Goal: Task Accomplishment & Management: Manage account settings

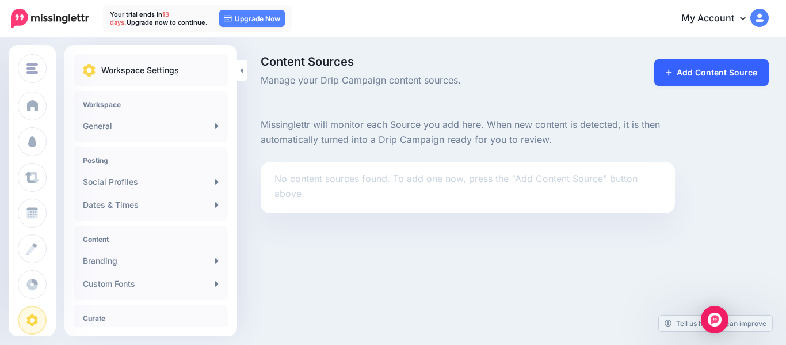
drag, startPoint x: 0, startPoint y: 0, endPoint x: 699, endPoint y: 79, distance: 703.5
click at [699, 79] on link "Add Content Source" at bounding box center [711, 72] width 114 height 26
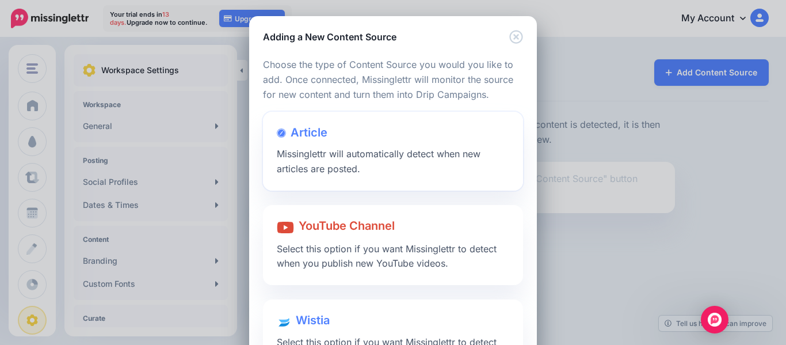
click at [354, 143] on div at bounding box center [393, 144] width 232 height 6
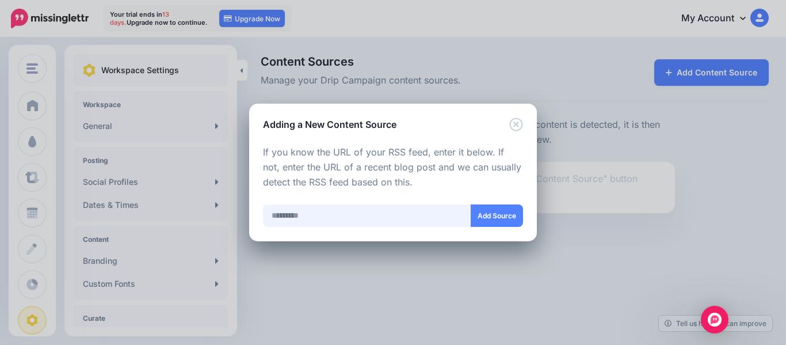
click at [384, 217] on input "text" at bounding box center [367, 215] width 208 height 22
paste input "**********"
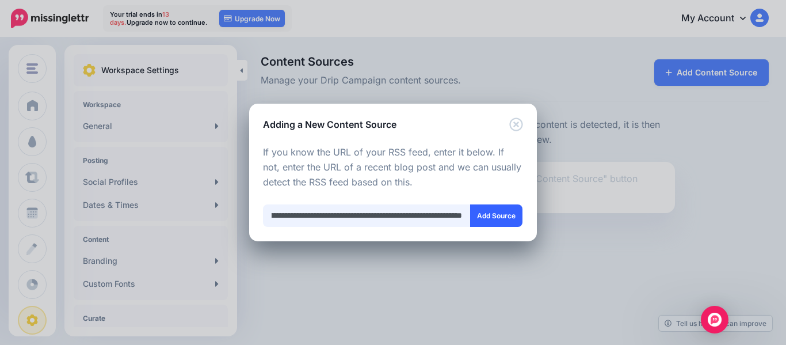
type input "**********"
click at [501, 214] on button "Add Source" at bounding box center [496, 215] width 52 height 22
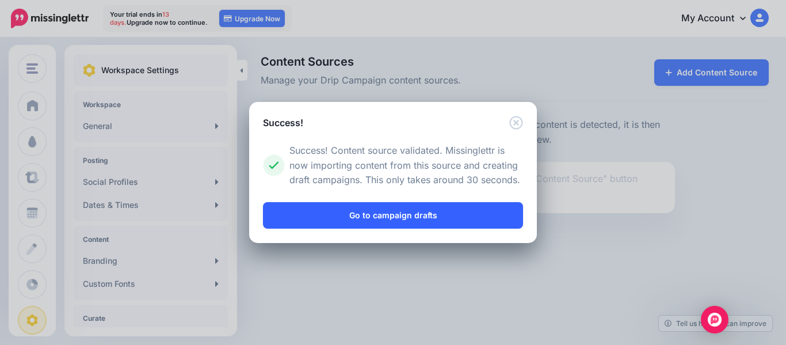
click at [424, 213] on link "Go to campaign drafts" at bounding box center [393, 215] width 260 height 26
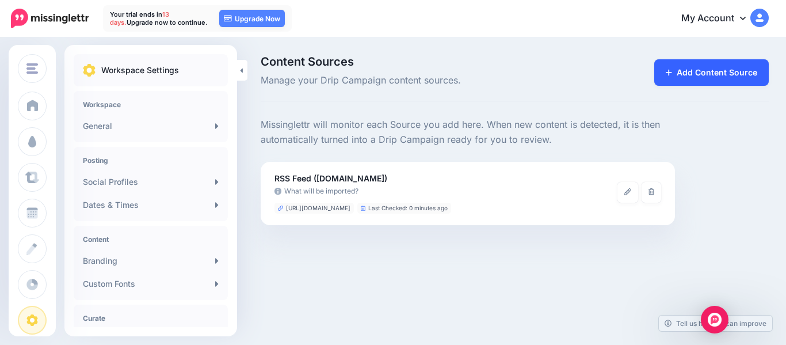
click at [729, 77] on link "Add Content Source" at bounding box center [711, 72] width 114 height 26
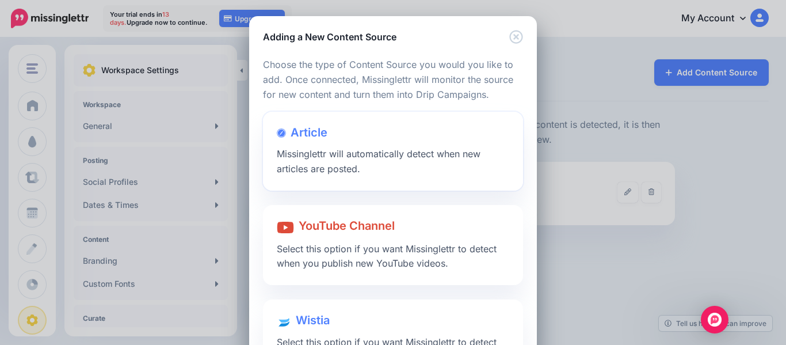
click at [381, 162] on div "Article Missinglettr will automatically detect when new articles are posted." at bounding box center [393, 151] width 260 height 79
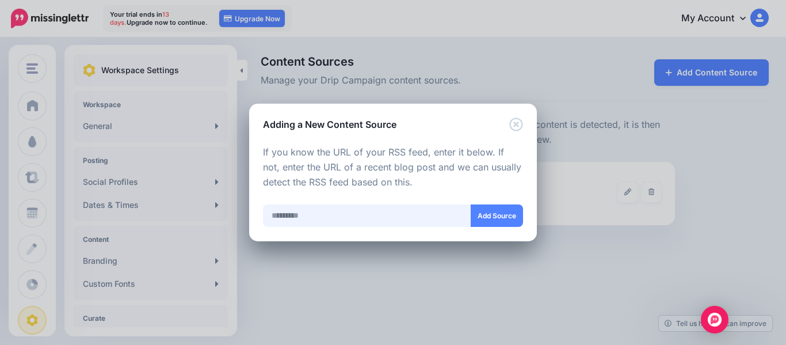
click at [343, 217] on input "text" at bounding box center [367, 215] width 208 height 22
paste input "**********"
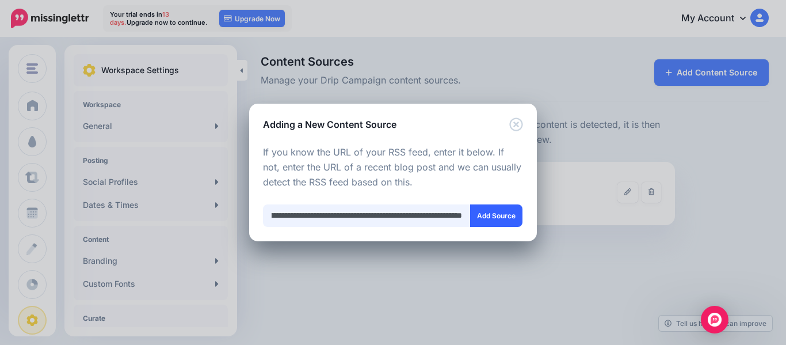
type input "**********"
click at [489, 216] on button "Add Source" at bounding box center [496, 215] width 52 height 22
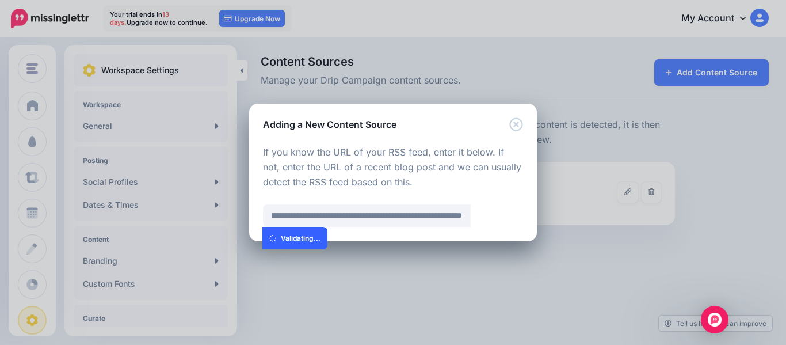
scroll to position [0, 0]
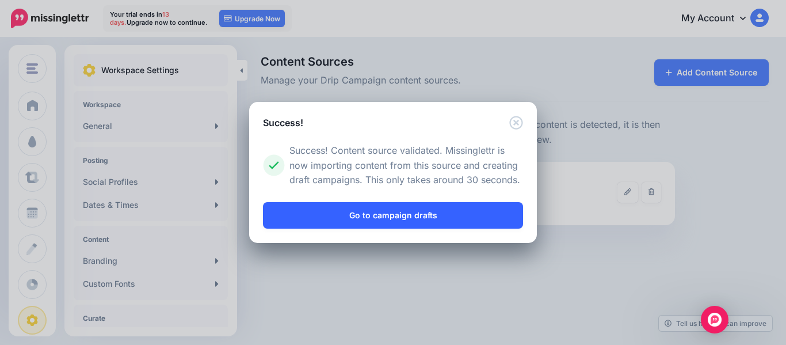
click at [480, 214] on link "Go to campaign drafts" at bounding box center [393, 215] width 260 height 26
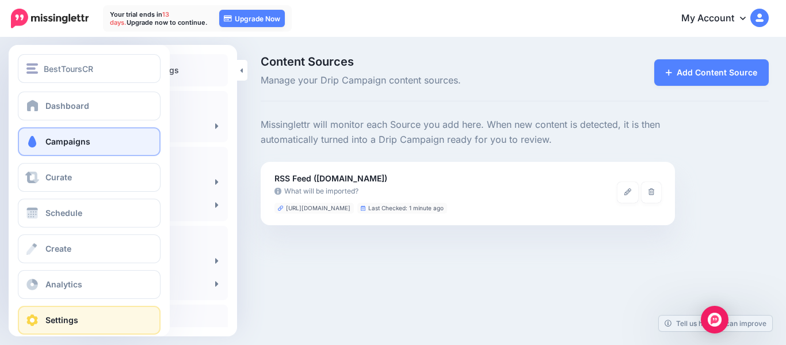
click at [35, 143] on span at bounding box center [32, 142] width 15 height 12
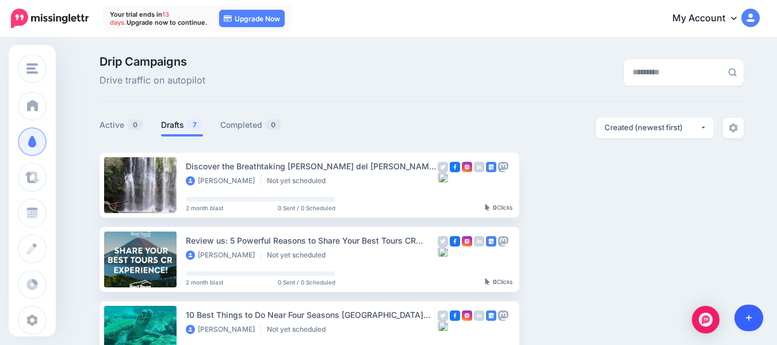
click at [751, 312] on link at bounding box center [749, 317] width 29 height 26
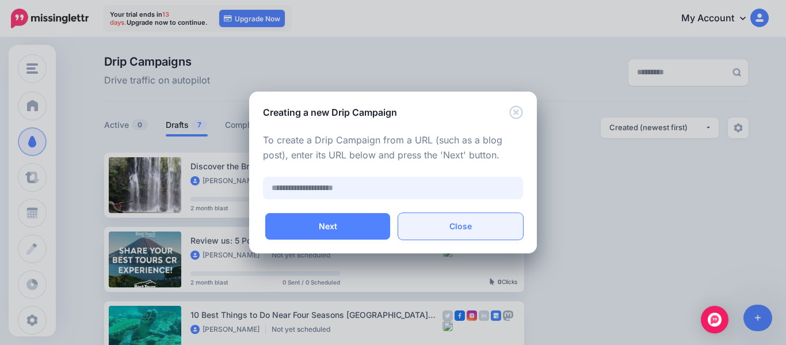
paste input "**********"
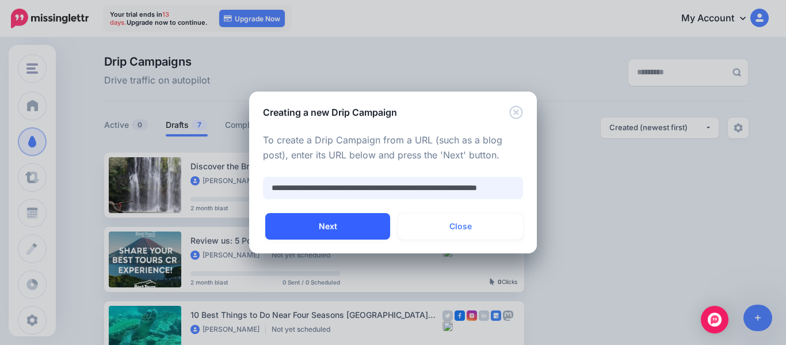
type input "**********"
click at [338, 229] on button "Next" at bounding box center [327, 226] width 125 height 26
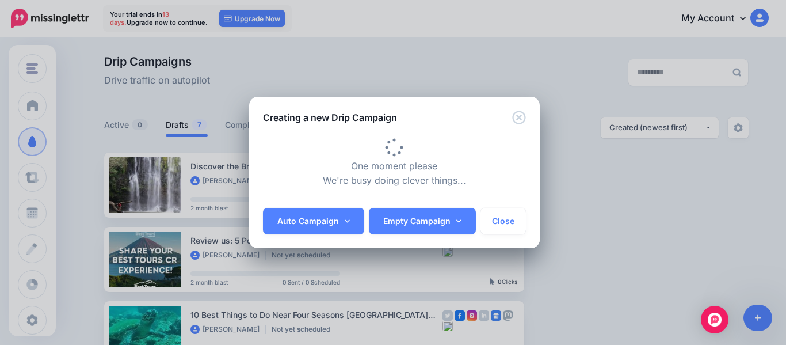
type input "**********"
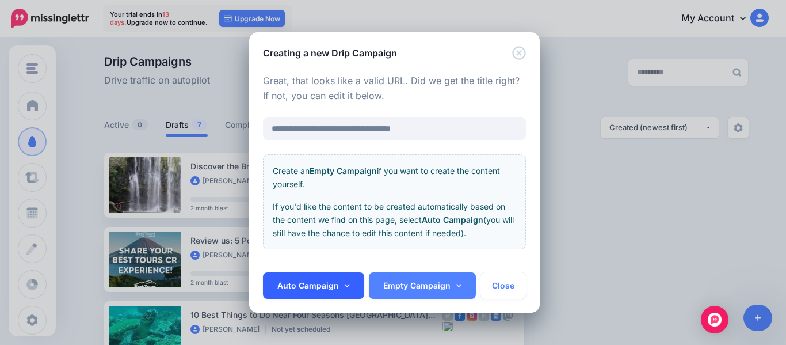
click at [342, 285] on link "Auto Campaign" at bounding box center [313, 285] width 101 height 26
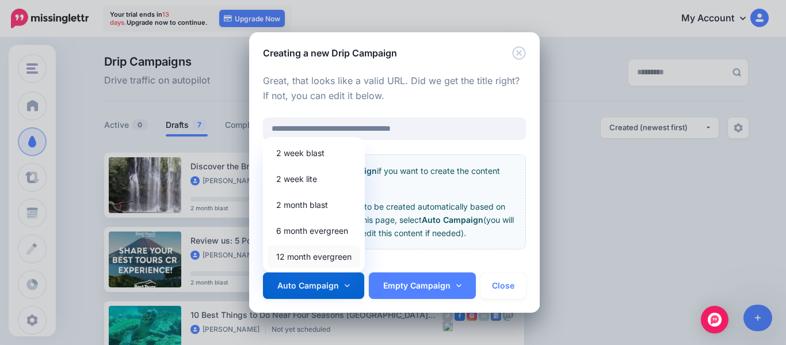
click at [328, 254] on link "12 month evergreen" at bounding box center [314, 256] width 93 height 22
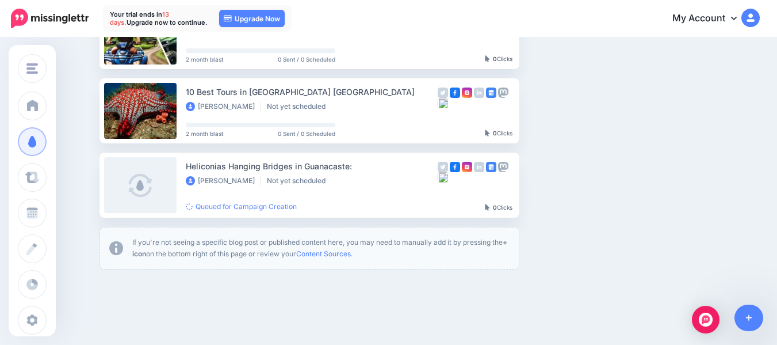
scroll to position [524, 0]
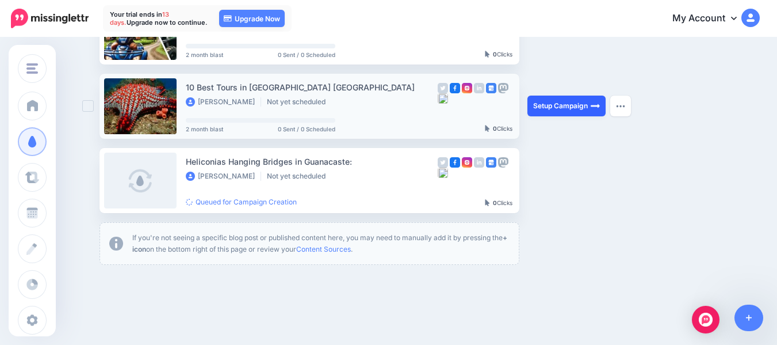
click at [585, 106] on link "Setup Campaign" at bounding box center [567, 106] width 78 height 21
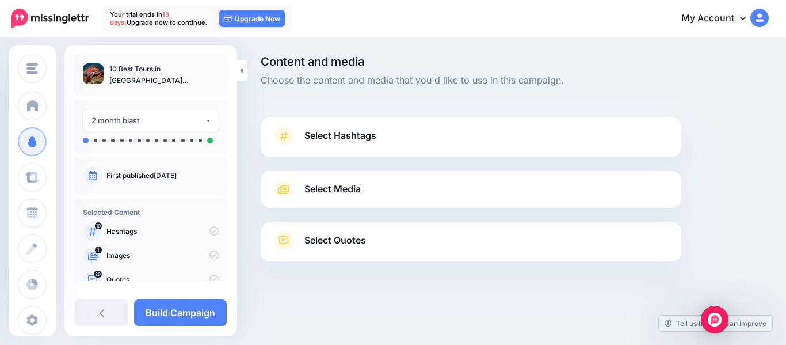
click at [317, 194] on span "Select Media" at bounding box center [332, 189] width 56 height 16
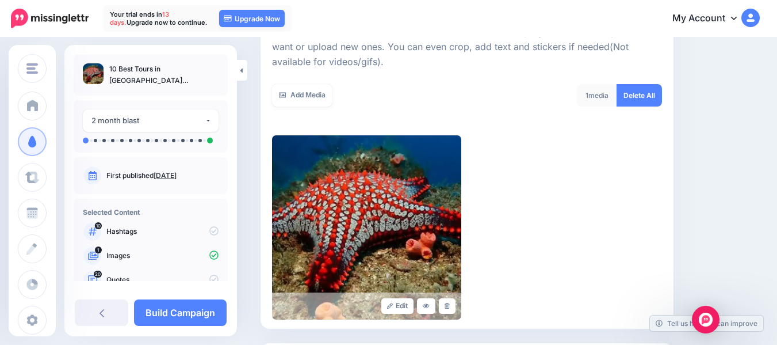
scroll to position [181, 0]
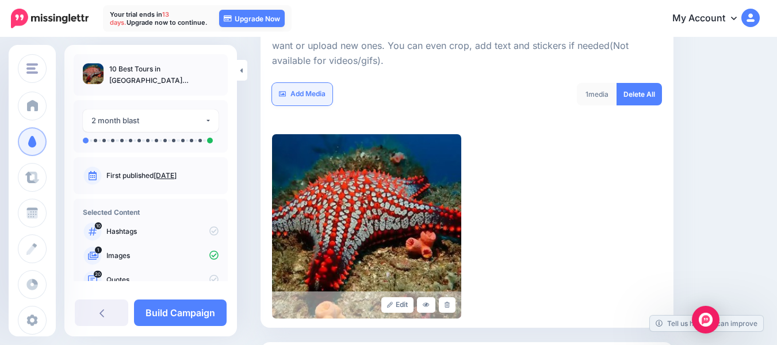
click at [321, 100] on link "Add Media" at bounding box center [302, 94] width 60 height 22
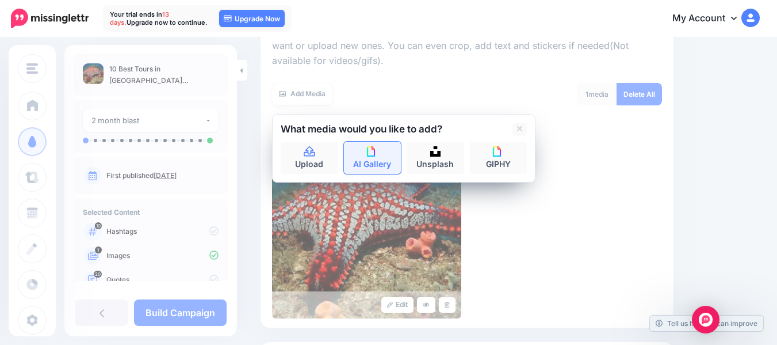
click at [363, 157] on link "AI Gallery" at bounding box center [373, 158] width 58 height 32
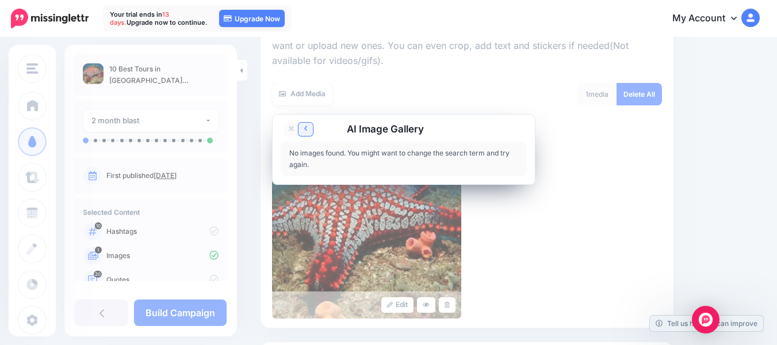
click at [308, 129] on link at bounding box center [306, 129] width 14 height 13
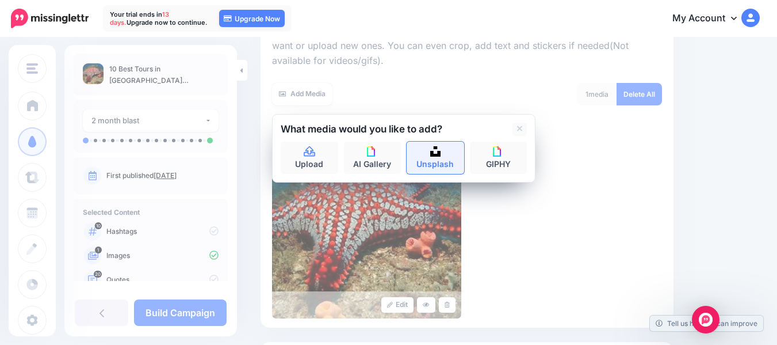
click at [446, 159] on link "Unsplash" at bounding box center [436, 158] width 58 height 32
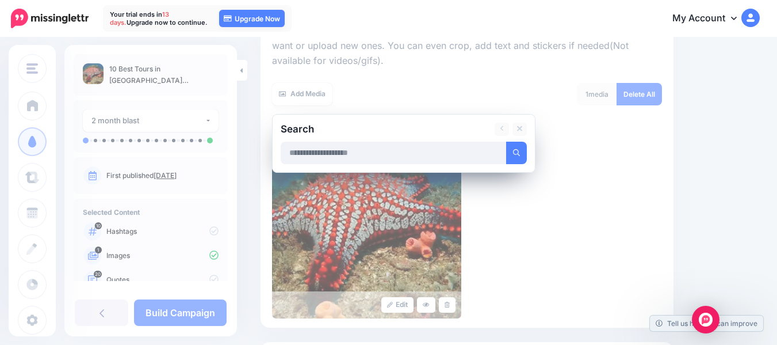
click at [411, 151] on input "text" at bounding box center [394, 153] width 226 height 22
click at [499, 131] on link at bounding box center [502, 129] width 14 height 13
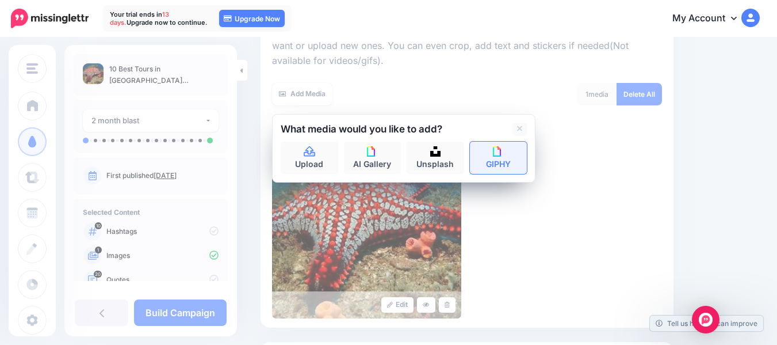
click at [500, 159] on link "GIPHY" at bounding box center [499, 158] width 58 height 32
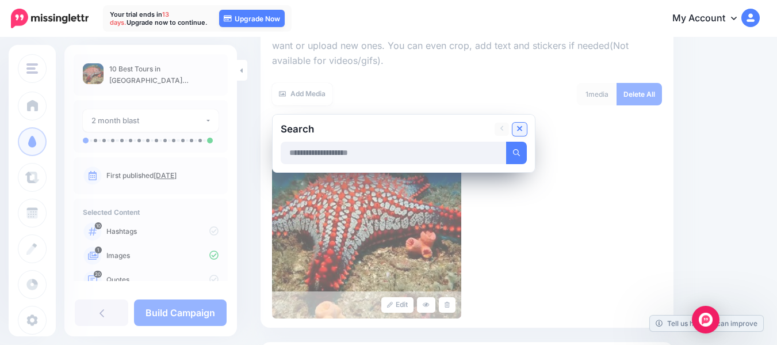
click at [520, 130] on icon at bounding box center [520, 129] width 6 height 6
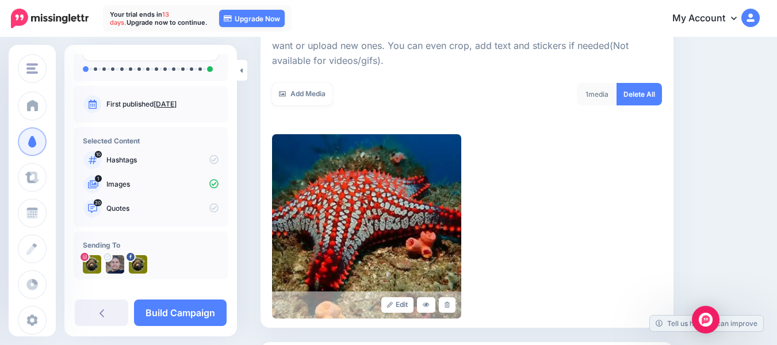
scroll to position [83, 0]
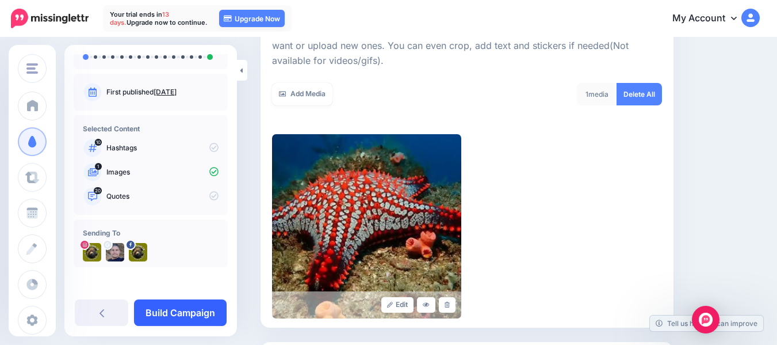
click at [188, 312] on link "Build Campaign" at bounding box center [180, 312] width 93 height 26
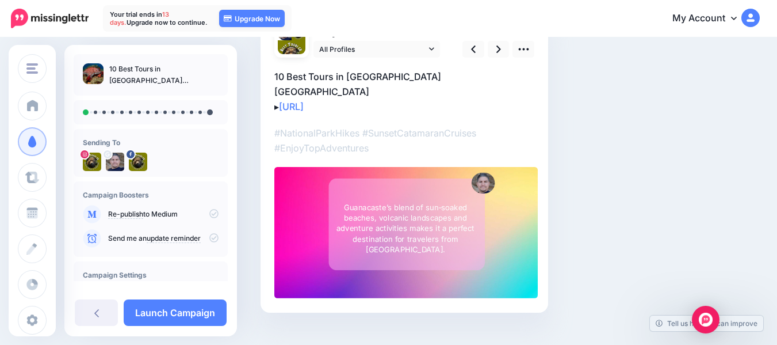
scroll to position [113, 0]
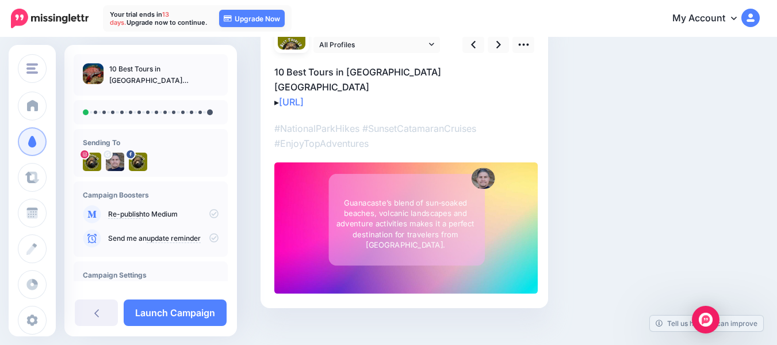
click at [524, 185] on div at bounding box center [406, 228] width 264 height 132
click at [276, 87] on p "10 Best Tours in Guanacaste Costa Rica ▸ https://lttr.ai/AjoNN" at bounding box center [404, 86] width 260 height 45
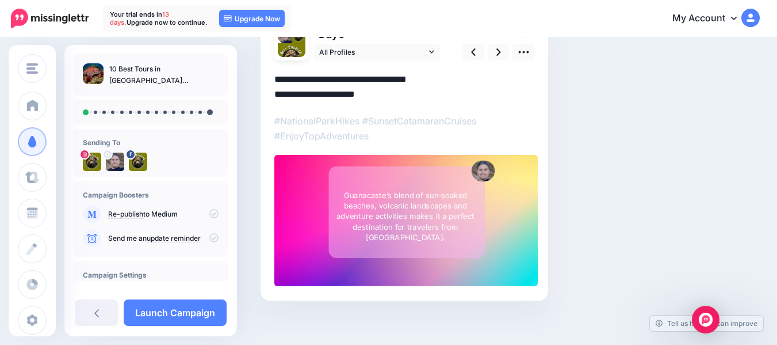
scroll to position [0, 0]
click at [306, 93] on textarea "**********" at bounding box center [404, 87] width 260 height 30
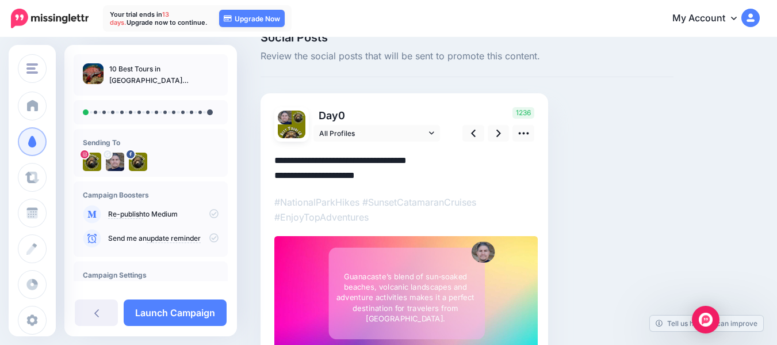
scroll to position [22, 0]
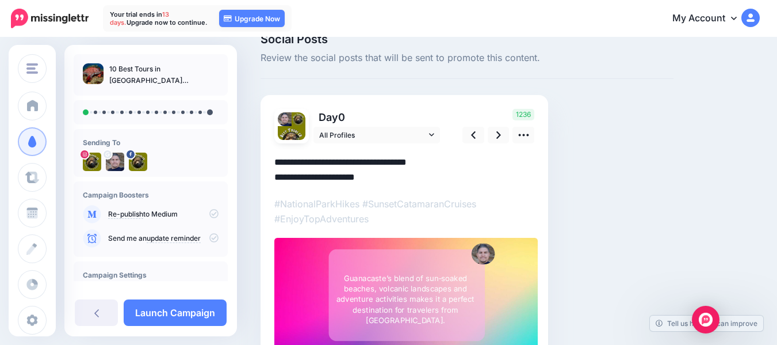
click at [381, 172] on textarea "**********" at bounding box center [404, 170] width 260 height 30
paste textarea "**********"
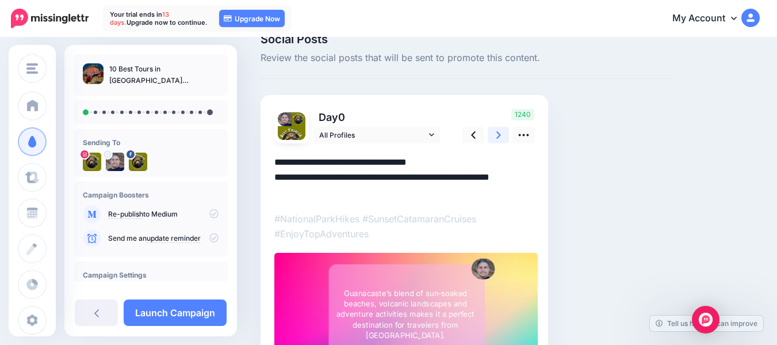
type textarea "**********"
click at [502, 136] on link at bounding box center [499, 135] width 22 height 17
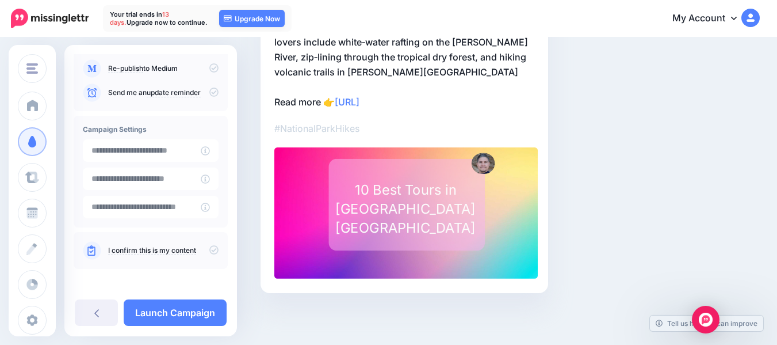
scroll to position [147, 0]
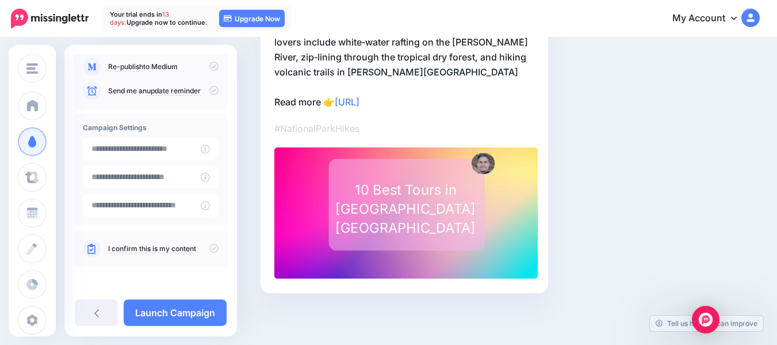
click at [209, 247] on icon at bounding box center [213, 247] width 9 height 9
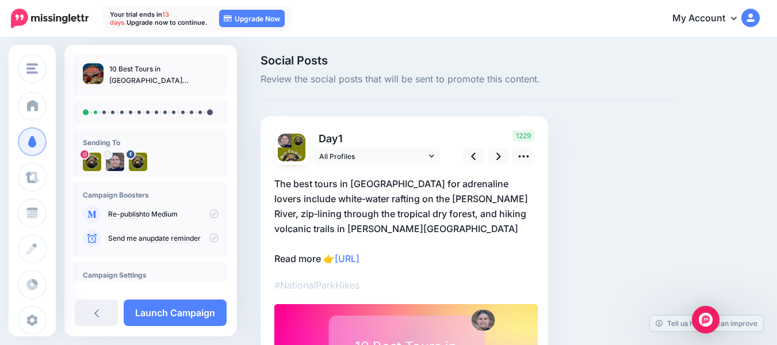
scroll to position [0, 0]
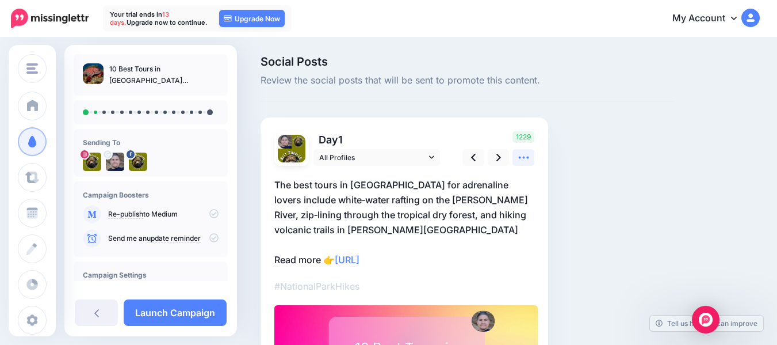
click at [525, 156] on icon at bounding box center [524, 157] width 12 height 12
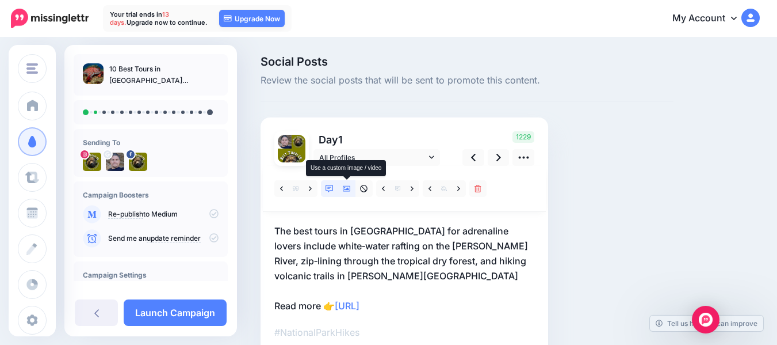
click at [347, 189] on icon at bounding box center [347, 189] width 8 height 6
click at [433, 158] on icon at bounding box center [431, 157] width 5 height 8
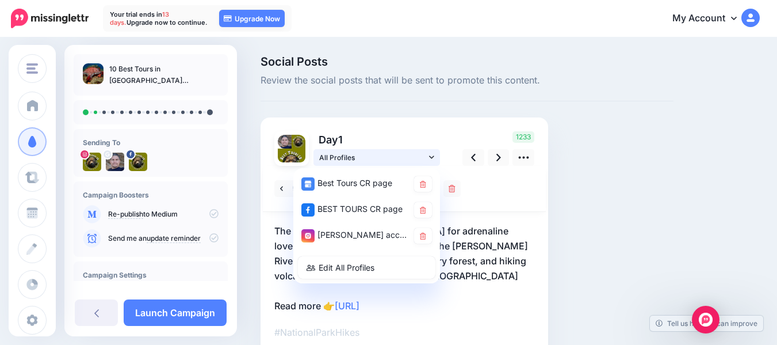
click at [433, 158] on icon at bounding box center [431, 157] width 5 height 8
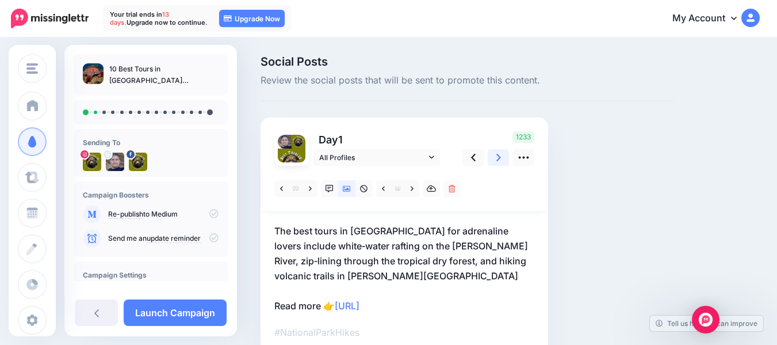
click at [501, 162] on icon at bounding box center [499, 157] width 5 height 12
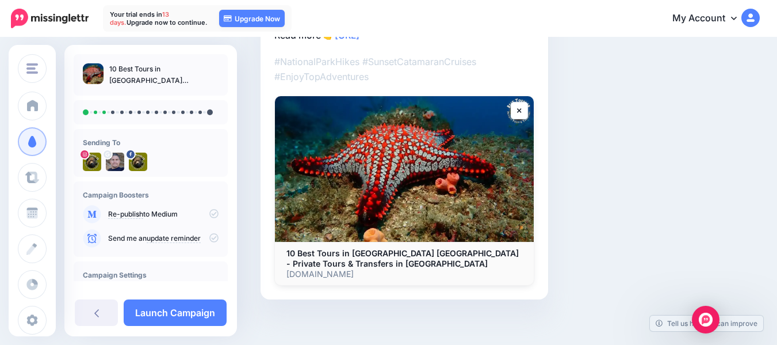
scroll to position [262, 0]
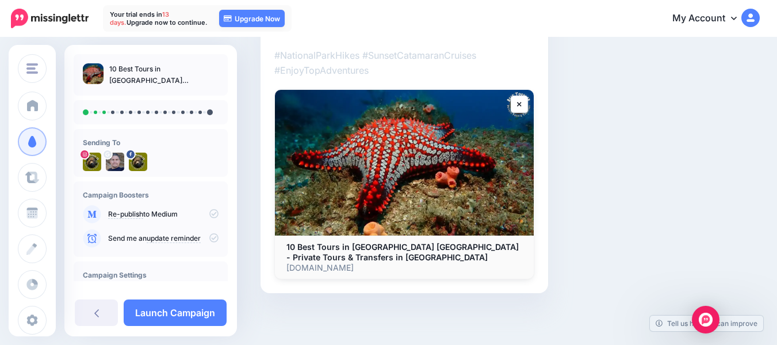
click at [439, 154] on img at bounding box center [404, 163] width 259 height 146
click at [308, 273] on p "besttourscr.com" at bounding box center [405, 267] width 236 height 10
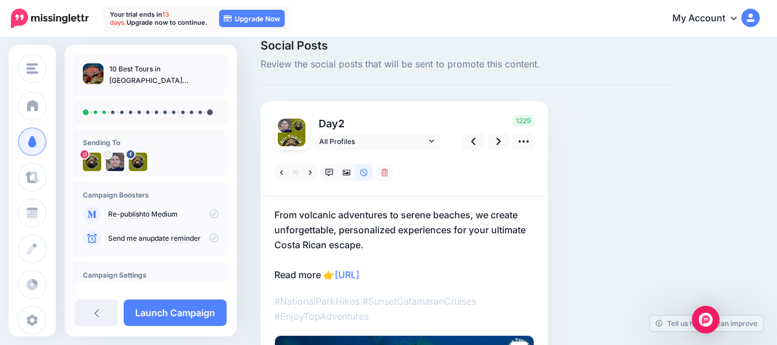
scroll to position [17, 0]
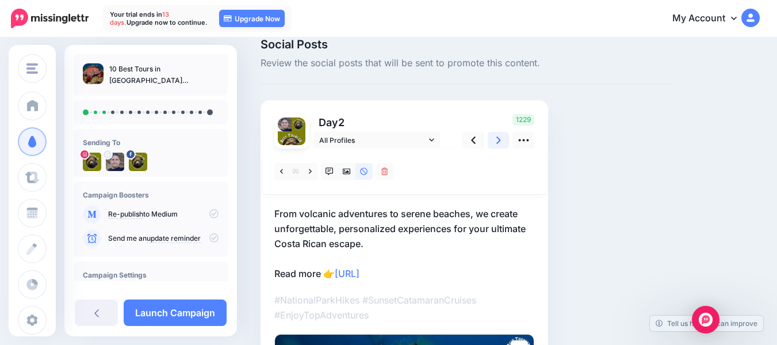
click at [498, 139] on icon at bounding box center [499, 139] width 5 height 7
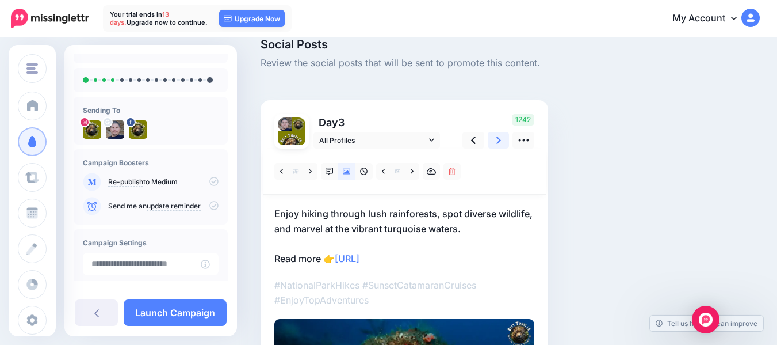
scroll to position [0, 0]
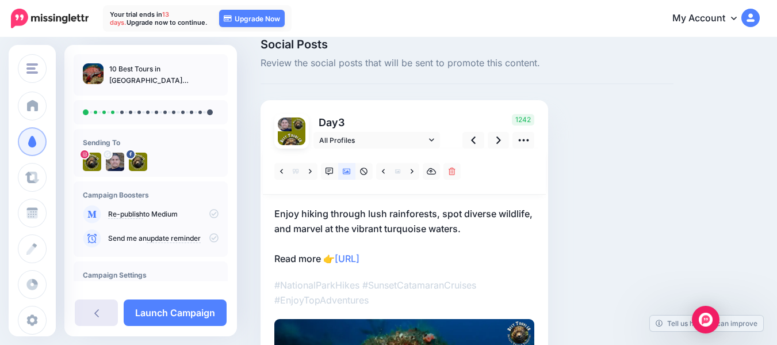
click at [98, 311] on icon at bounding box center [96, 312] width 5 height 9
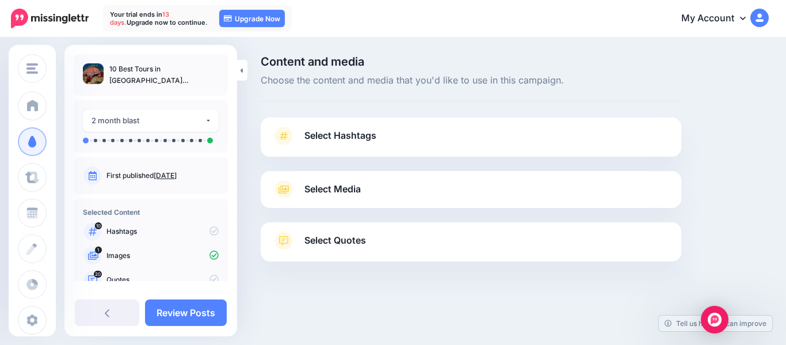
click at [343, 186] on span "Select Media" at bounding box center [332, 189] width 56 height 16
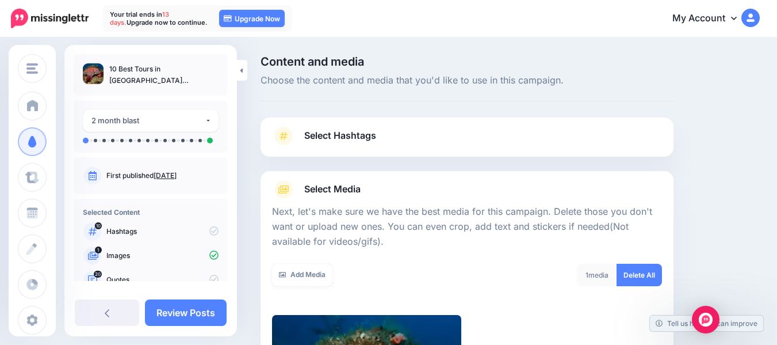
click at [209, 254] on icon at bounding box center [213, 254] width 9 height 9
click at [209, 232] on icon at bounding box center [213, 230] width 9 height 9
click at [209, 233] on icon at bounding box center [213, 230] width 9 height 9
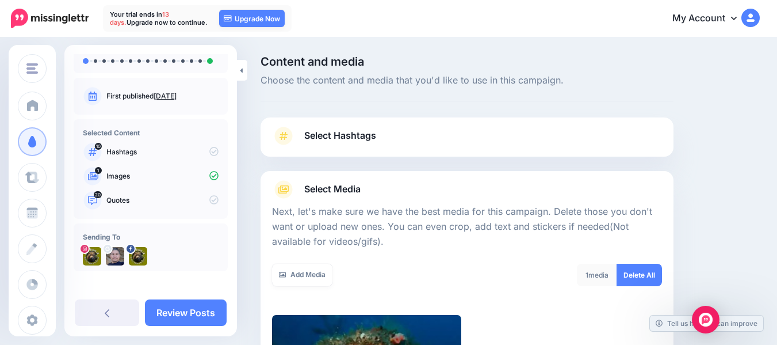
scroll to position [81, 0]
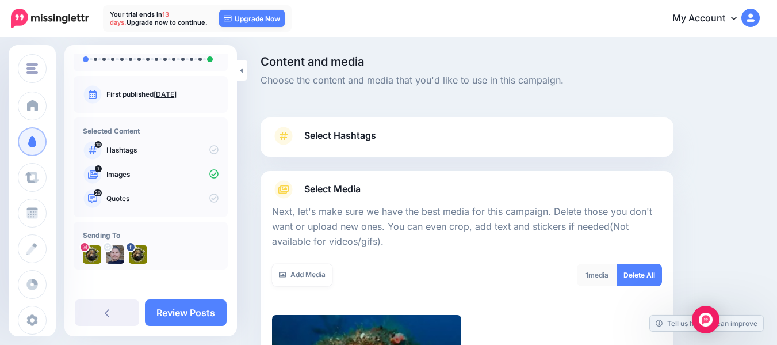
click at [211, 201] on icon at bounding box center [213, 197] width 9 height 9
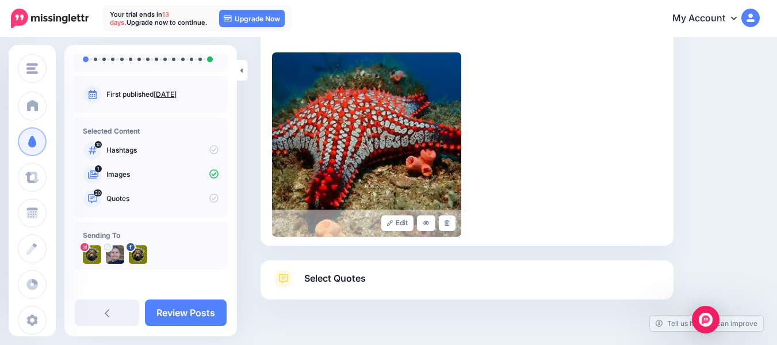
scroll to position [292, 0]
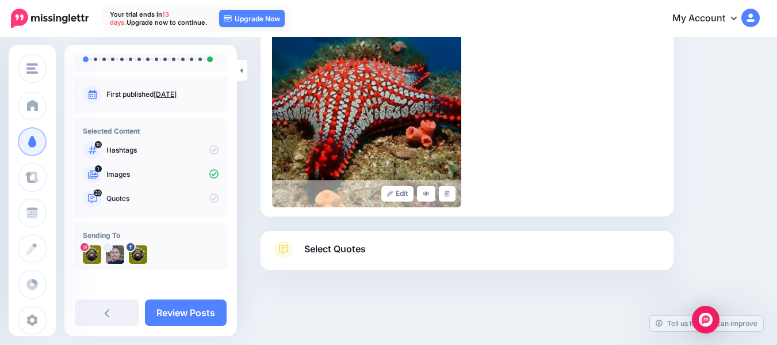
click at [358, 251] on span "Select Quotes" at bounding box center [335, 249] width 62 height 16
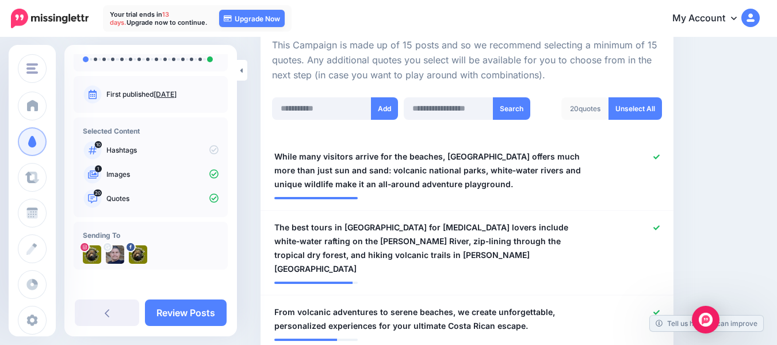
scroll to position [277, 0]
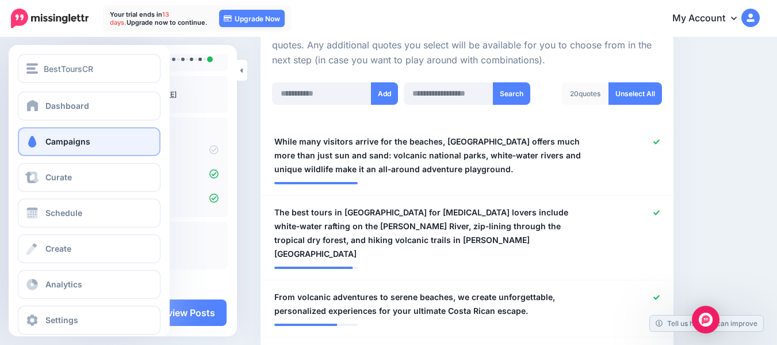
click at [38, 140] on span at bounding box center [32, 142] width 15 height 12
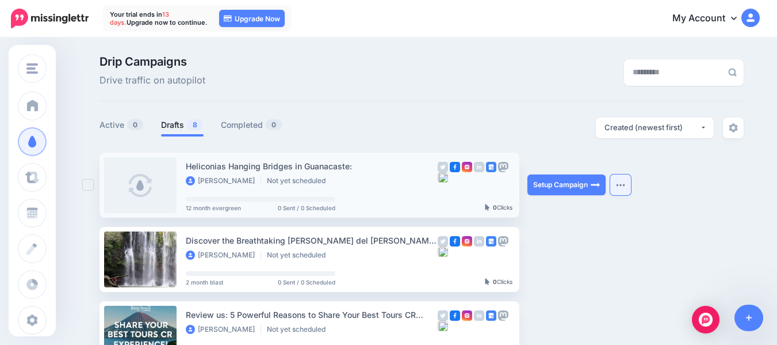
click at [625, 185] on img "button" at bounding box center [620, 184] width 9 height 3
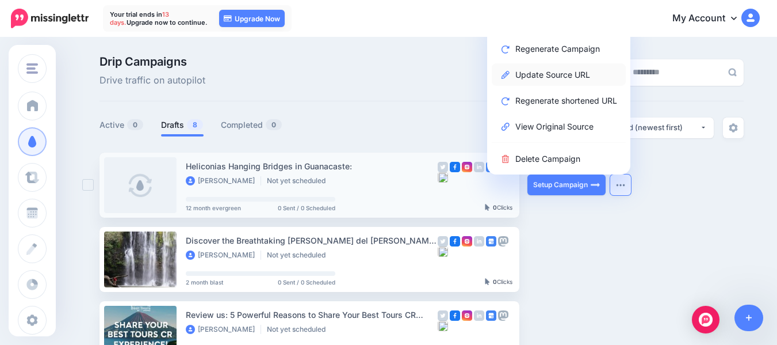
click at [507, 77] on icon at bounding box center [506, 75] width 8 height 8
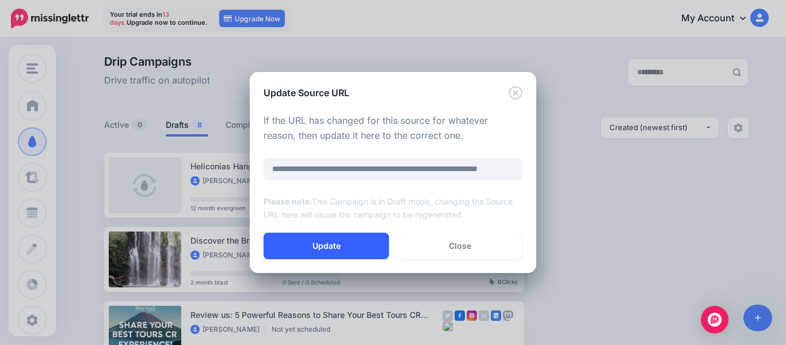
click at [338, 241] on button "Update" at bounding box center [326, 245] width 125 height 26
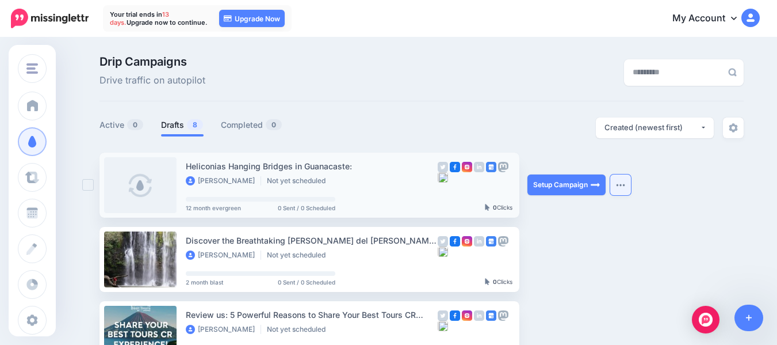
click at [625, 184] on img "button" at bounding box center [620, 184] width 9 height 3
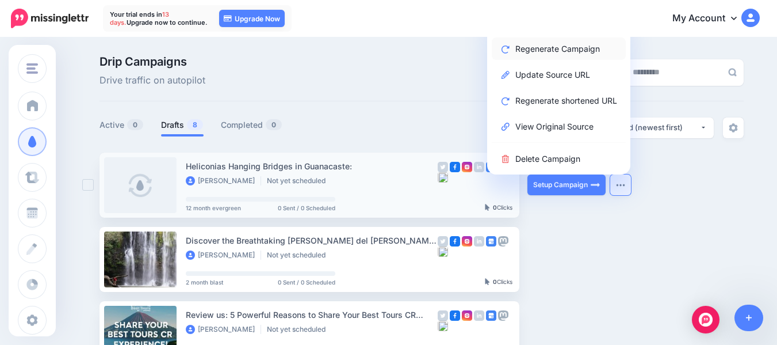
click at [551, 47] on link "Regenerate Campaign" at bounding box center [559, 48] width 134 height 22
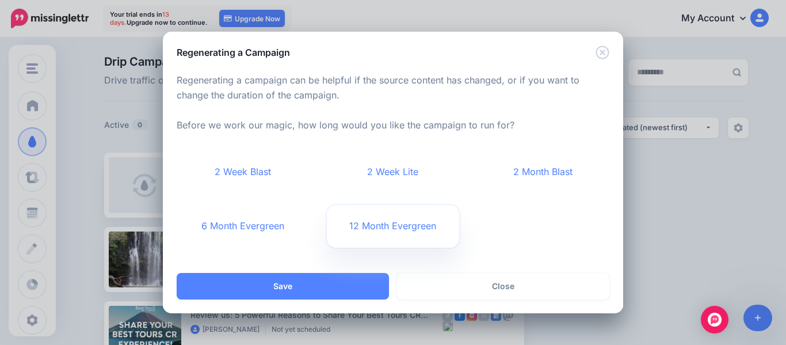
click at [423, 222] on link "12 Month Evergreen" at bounding box center [393, 226] width 133 height 43
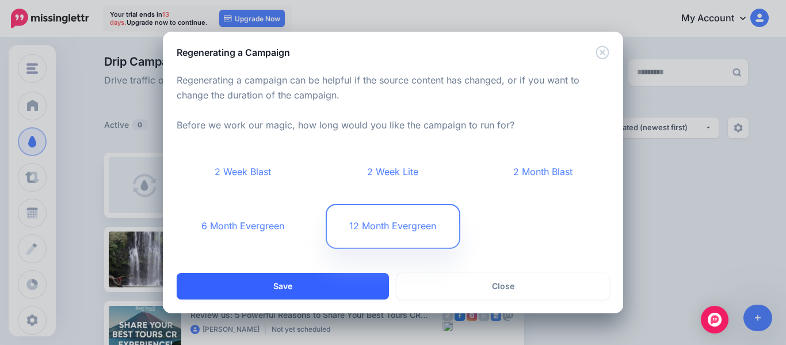
click at [343, 280] on button "Save" at bounding box center [283, 286] width 212 height 26
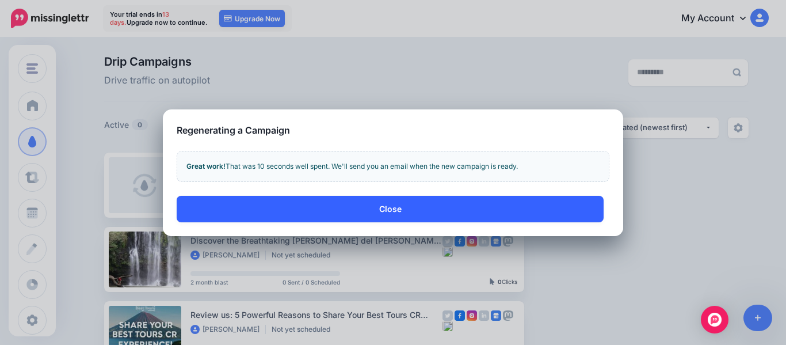
click at [404, 215] on button "Close" at bounding box center [390, 209] width 427 height 26
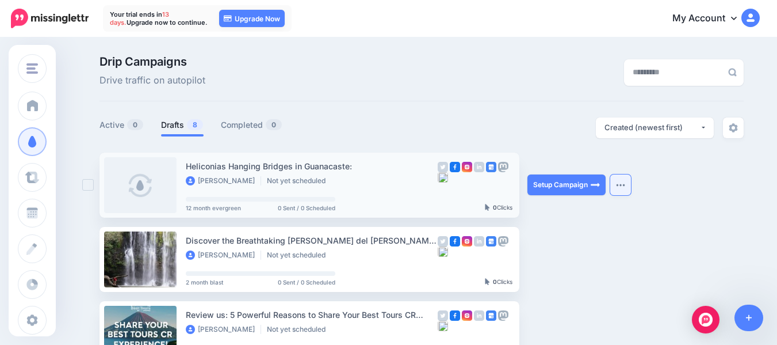
click at [624, 188] on button "button" at bounding box center [620, 184] width 21 height 21
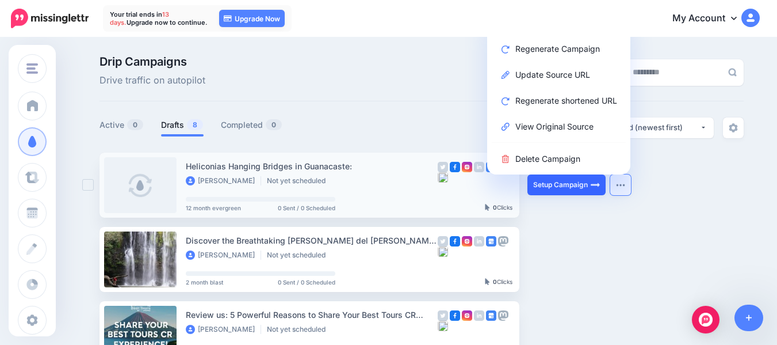
click at [566, 187] on link "Setup Campaign" at bounding box center [567, 184] width 78 height 21
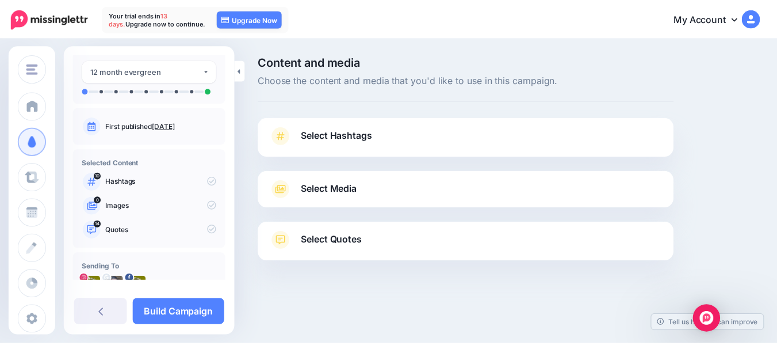
scroll to position [51, 0]
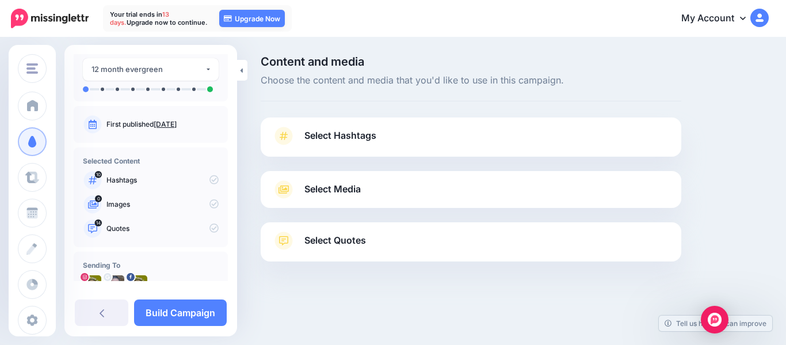
click at [406, 243] on link "Select Quotes" at bounding box center [471, 246] width 398 height 30
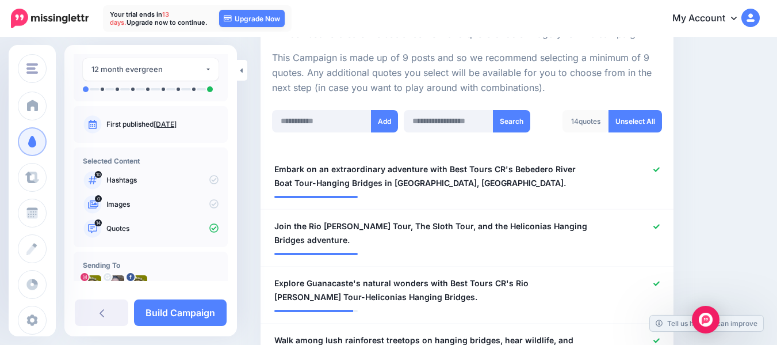
scroll to position [253, 0]
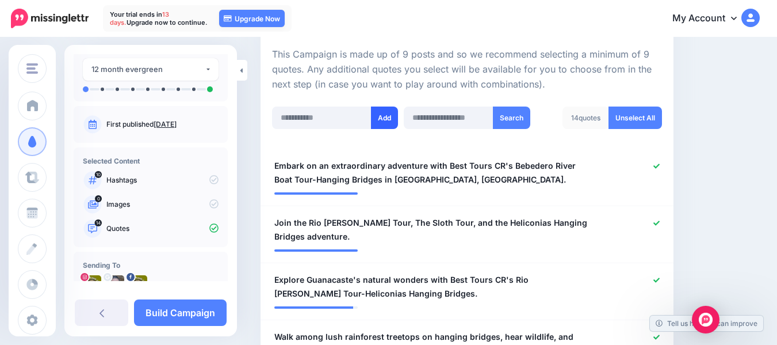
click at [386, 121] on button "Add" at bounding box center [384, 117] width 27 height 22
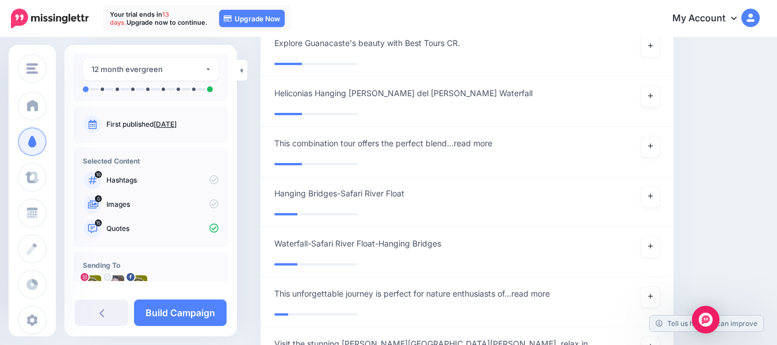
scroll to position [1574, 0]
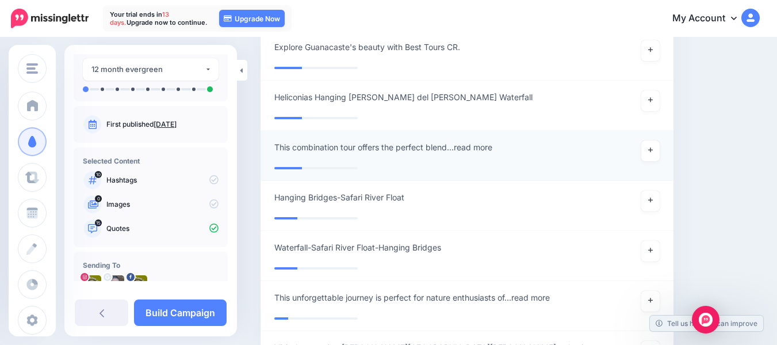
click at [473, 140] on span "This combination tour offers the perfect blend...read more" at bounding box center [383, 147] width 218 height 14
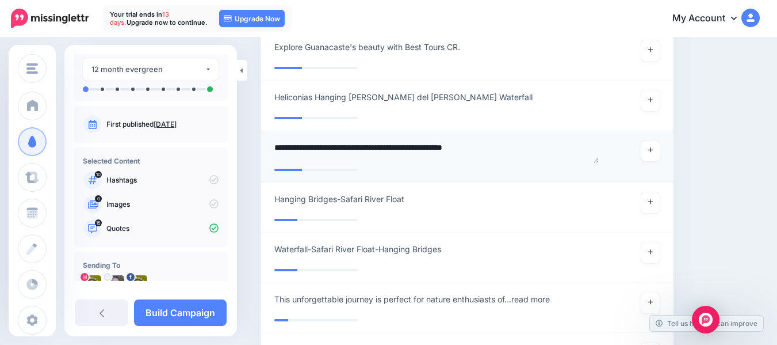
click at [483, 140] on textarea "**********" at bounding box center [436, 151] width 324 height 22
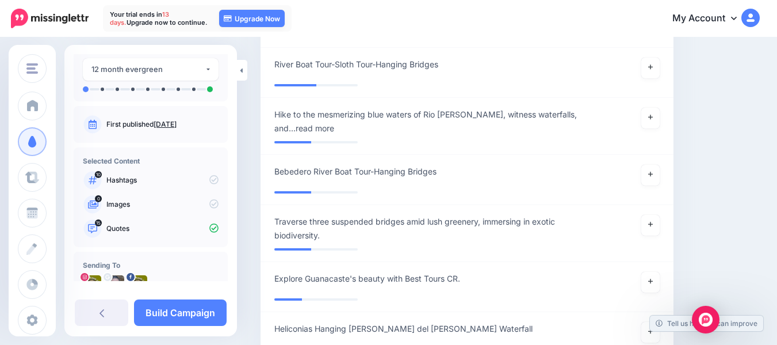
scroll to position [1339, 0]
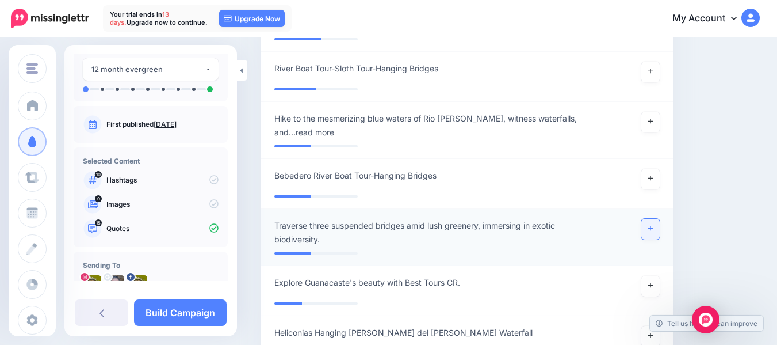
click at [653, 226] on icon at bounding box center [650, 228] width 5 height 5
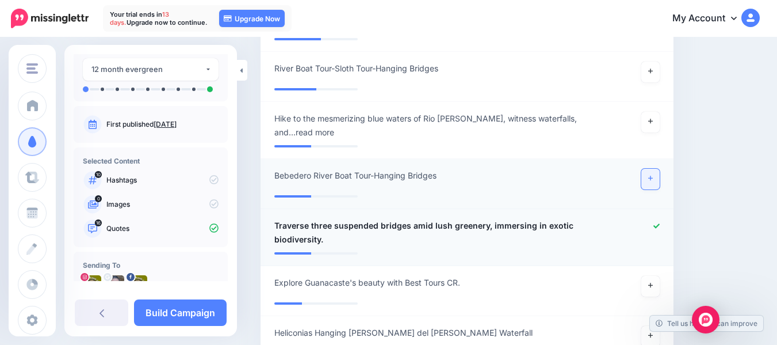
click at [653, 175] on icon at bounding box center [650, 178] width 5 height 6
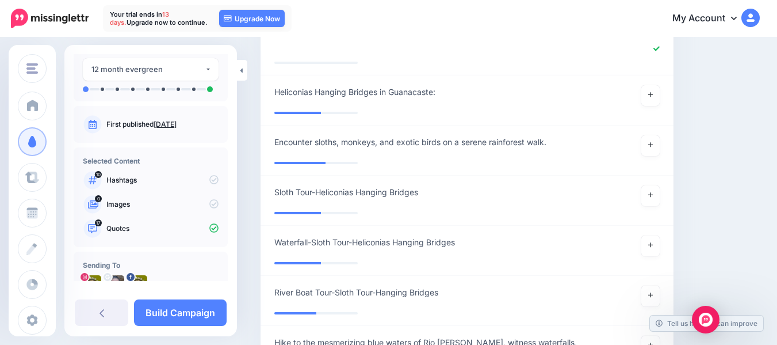
scroll to position [1112, 0]
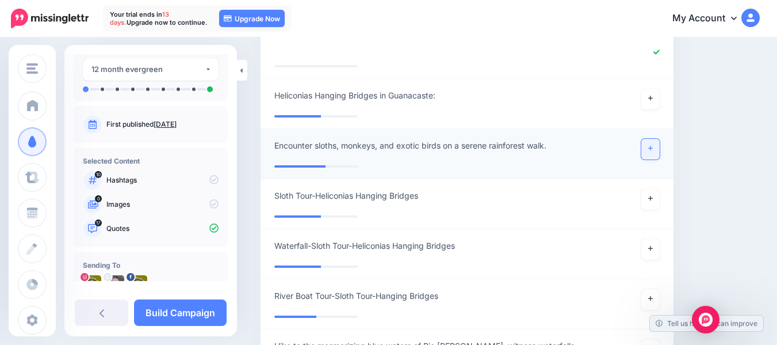
click at [660, 139] on link at bounding box center [650, 149] width 18 height 21
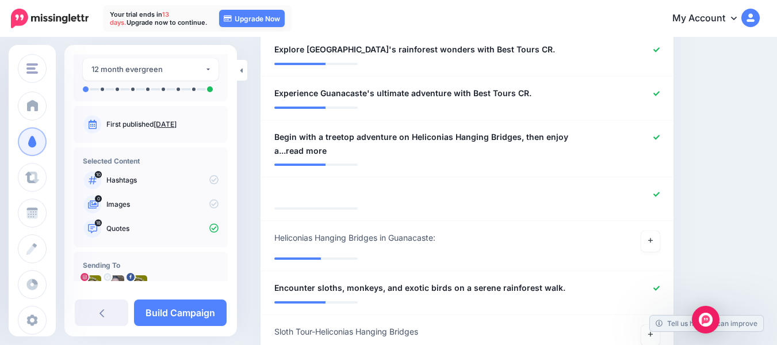
scroll to position [958, 0]
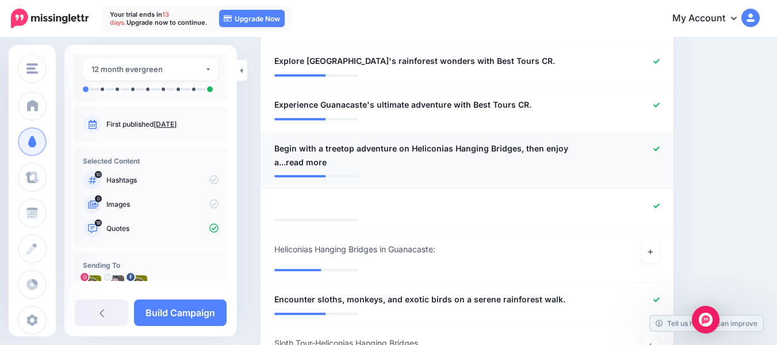
click at [660, 146] on icon at bounding box center [657, 148] width 6 height 5
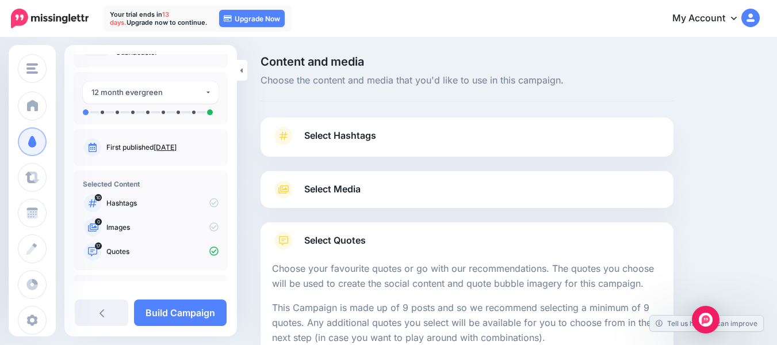
scroll to position [0, 0]
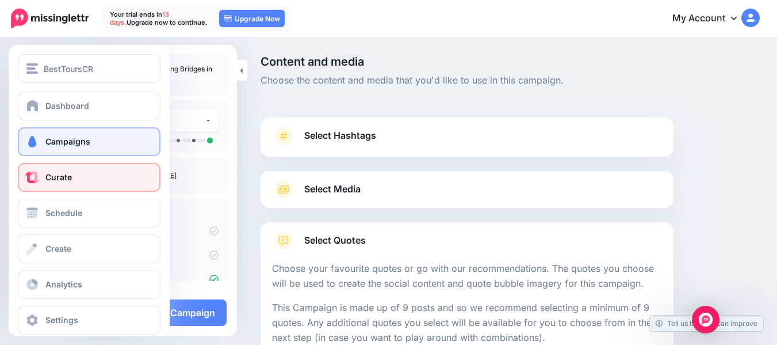
click at [60, 181] on span "Curate" at bounding box center [58, 177] width 26 height 10
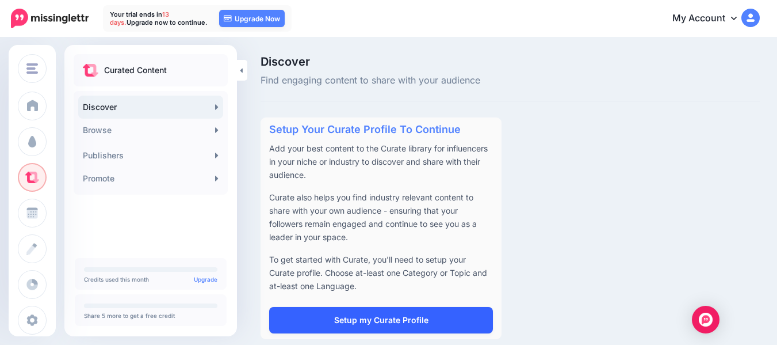
click at [378, 317] on link "Setup my Curate Profile" at bounding box center [381, 320] width 224 height 26
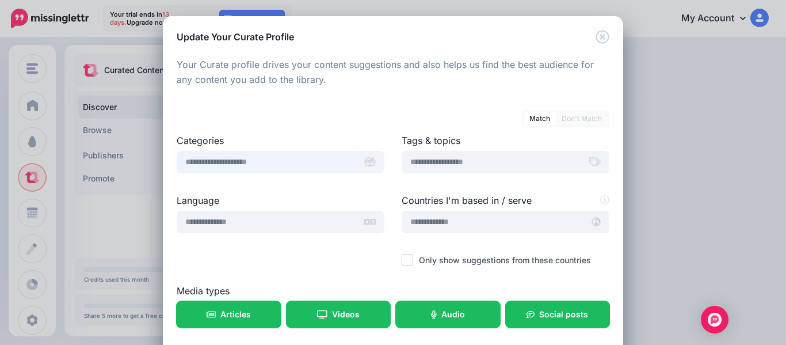
click at [315, 158] on input "text" at bounding box center [267, 162] width 180 height 22
click at [315, 158] on input "******" at bounding box center [267, 162] width 180 height 22
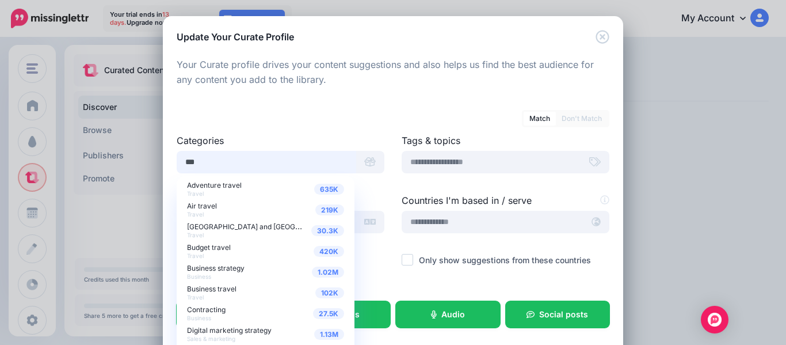
click at [282, 162] on input "***" at bounding box center [267, 162] width 180 height 22
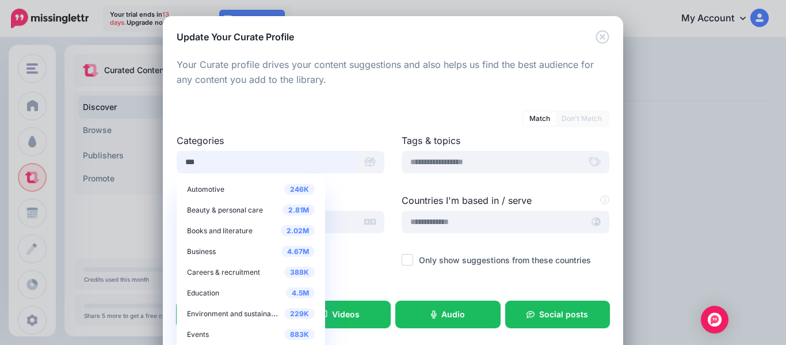
click at [282, 162] on input "***" at bounding box center [267, 162] width 180 height 22
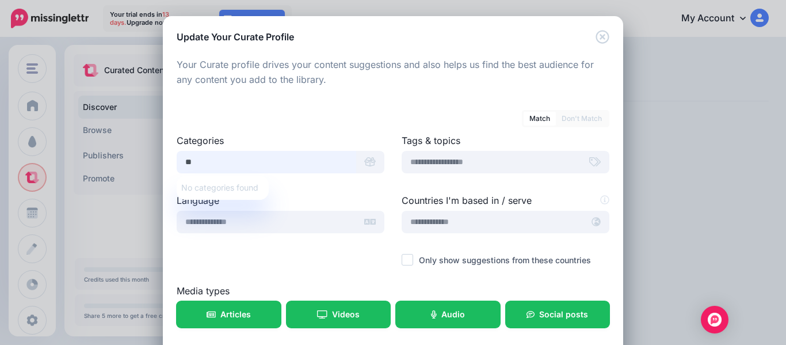
type input "*"
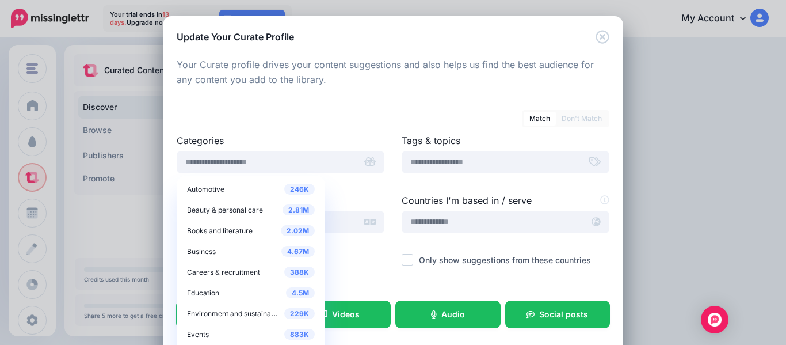
click at [356, 108] on div "Match Don't Match" at bounding box center [393, 112] width 433 height 20
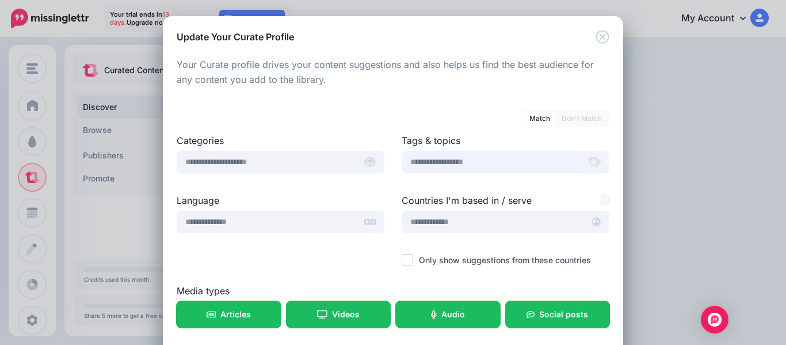
click at [457, 162] on input "text" at bounding box center [492, 162] width 180 height 22
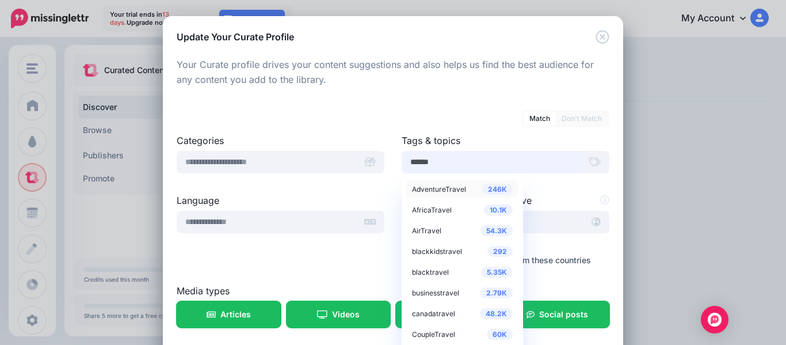
type input "******"
click at [448, 187] on span "AdventureTravel" at bounding box center [439, 189] width 54 height 9
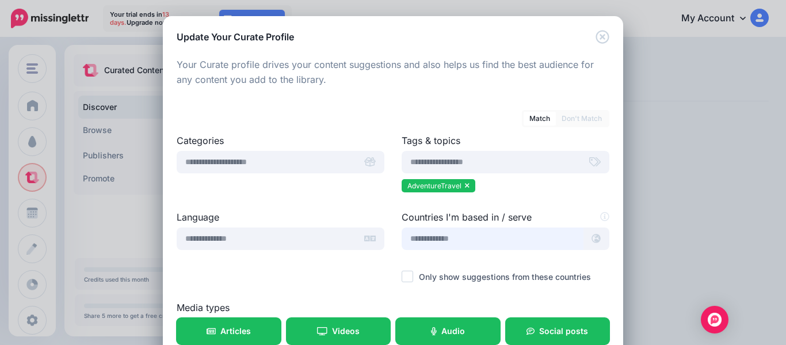
click at [463, 238] on input "text" at bounding box center [493, 238] width 182 height 22
click at [436, 242] on input "text" at bounding box center [493, 238] width 182 height 22
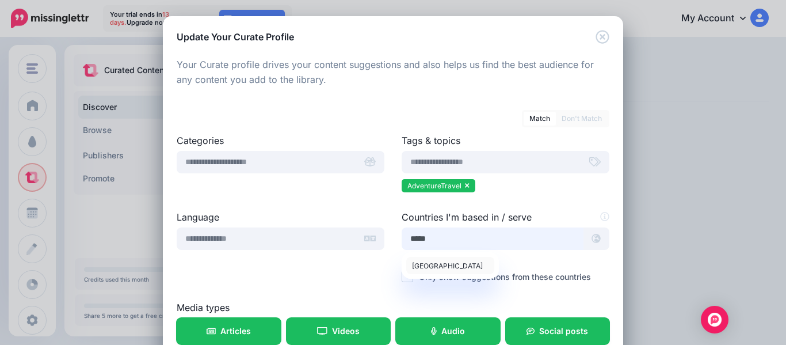
type input "*****"
click at [423, 269] on span "[GEOGRAPHIC_DATA]" at bounding box center [447, 265] width 71 height 9
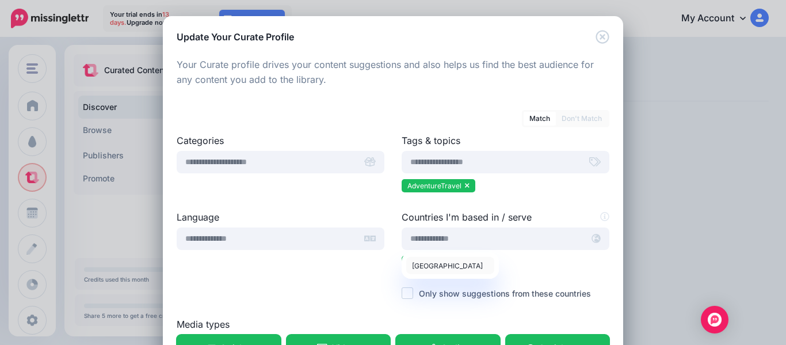
click at [437, 266] on span "Costa Rica" at bounding box center [447, 265] width 71 height 9
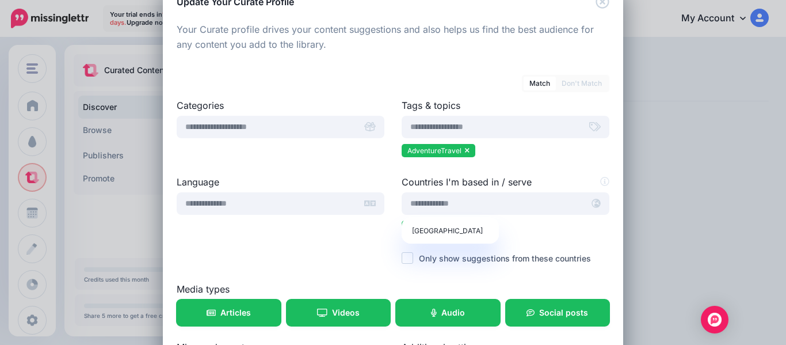
scroll to position [36, 0]
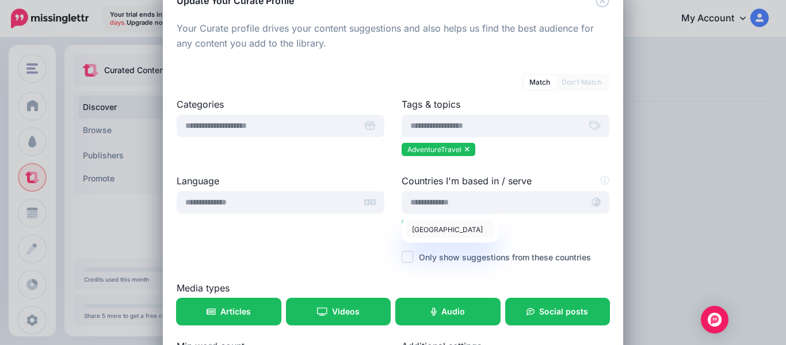
click at [418, 231] on span "Costa Rica" at bounding box center [447, 229] width 71 height 9
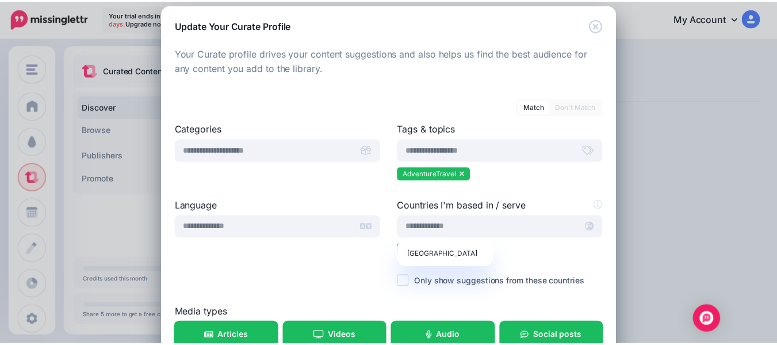
scroll to position [0, 0]
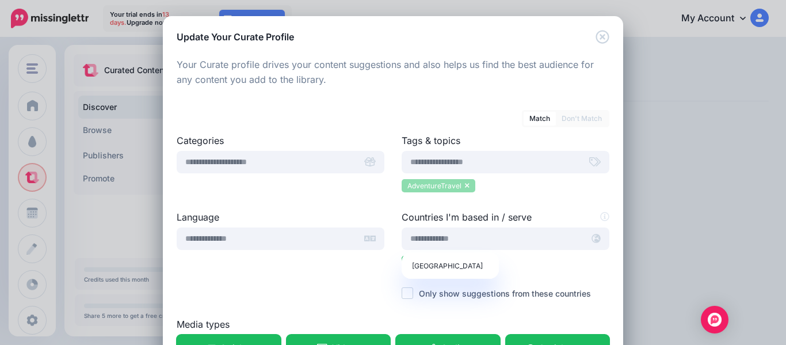
click at [465, 185] on icon at bounding box center [467, 186] width 4 height 5
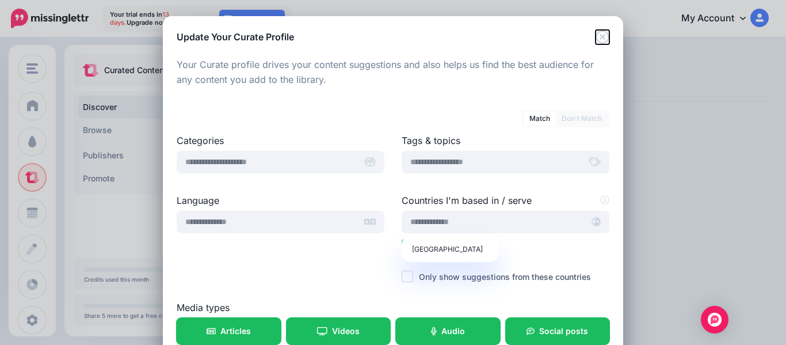
click at [601, 36] on icon "Close" at bounding box center [602, 37] width 14 height 14
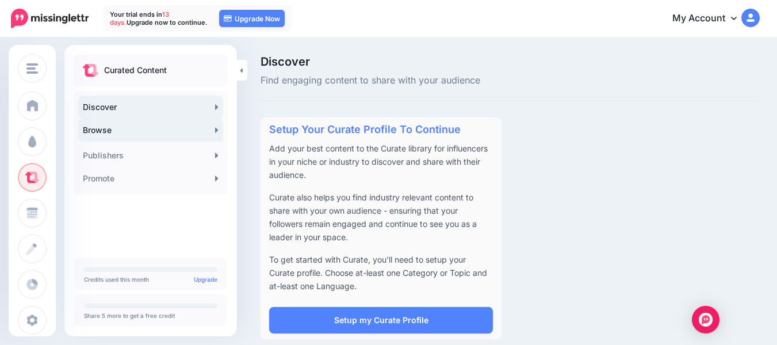
click at [188, 135] on link "Browse" at bounding box center [150, 130] width 145 height 23
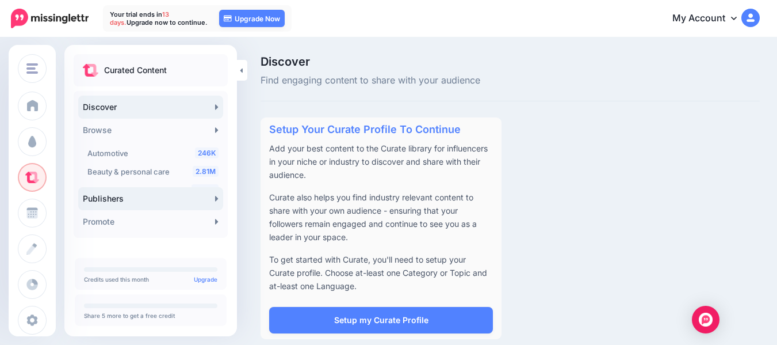
click at [137, 200] on link "Publishers" at bounding box center [150, 198] width 145 height 23
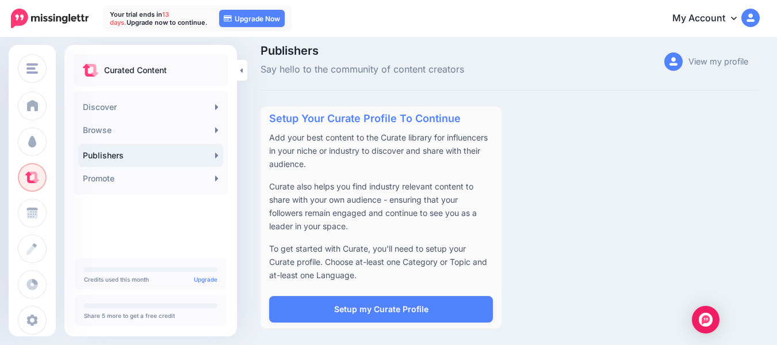
scroll to position [12, 0]
click at [216, 178] on icon at bounding box center [216, 177] width 3 height 5
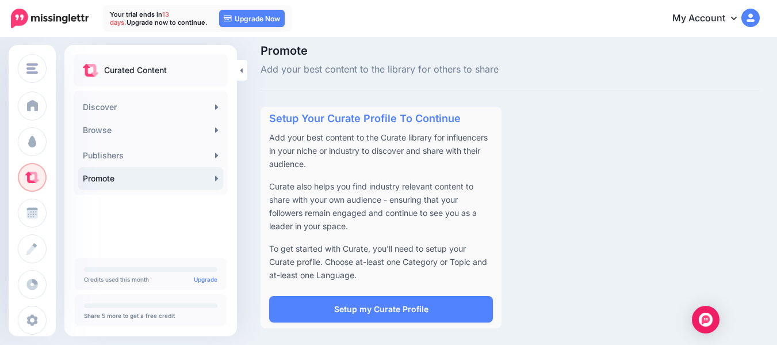
scroll to position [12, 0]
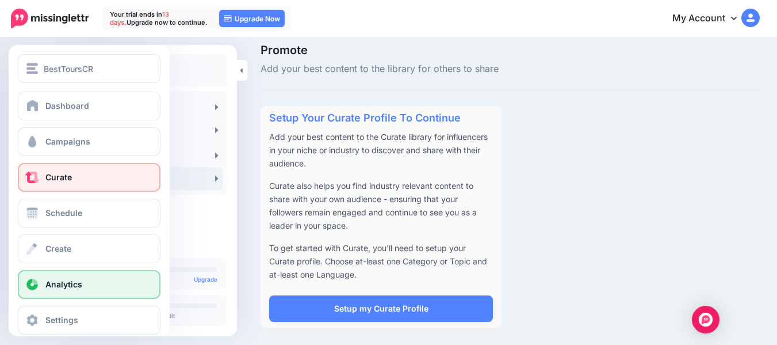
click at [89, 287] on link "Analytics" at bounding box center [89, 284] width 143 height 29
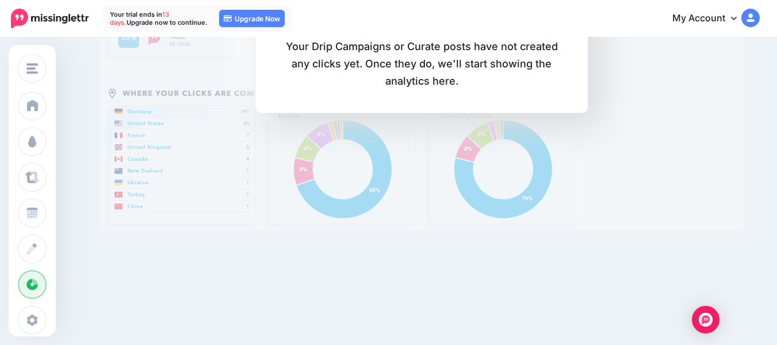
scroll to position [243, 0]
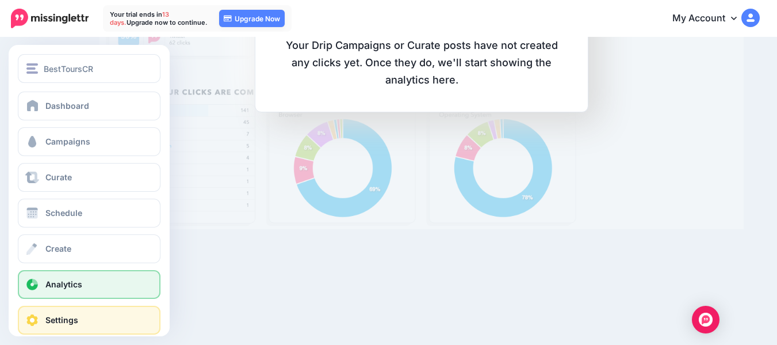
click at [58, 318] on span "Settings" at bounding box center [61, 320] width 33 height 10
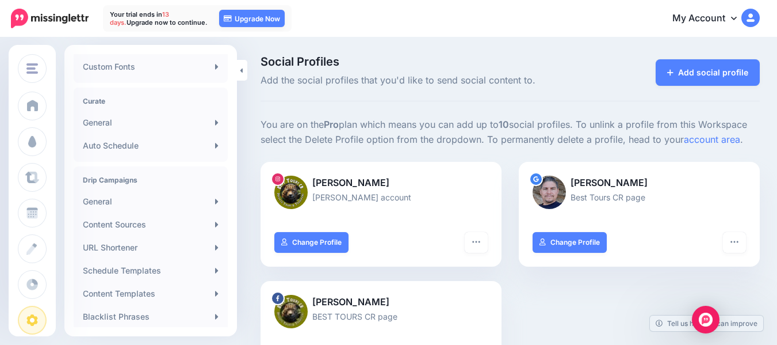
scroll to position [225, 0]
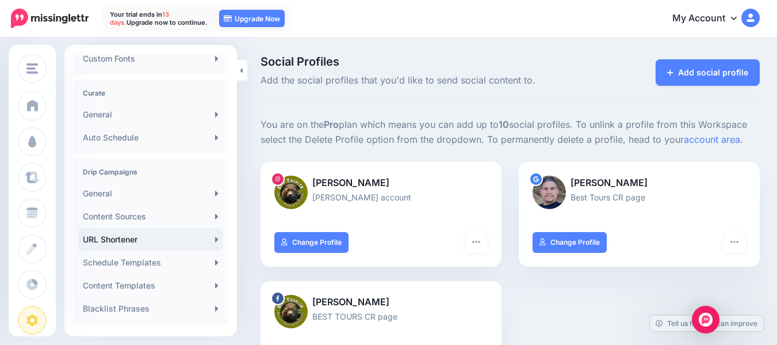
click at [208, 236] on link "URL Shortener" at bounding box center [150, 239] width 145 height 23
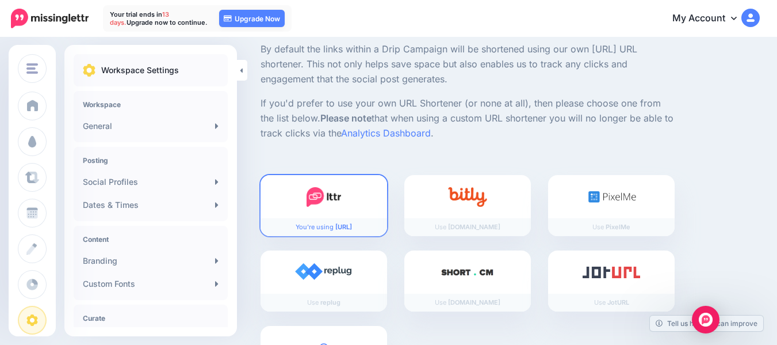
scroll to position [149, 0]
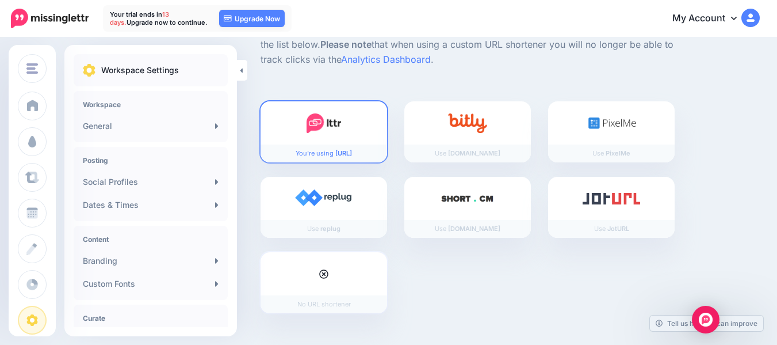
click at [324, 274] on icon at bounding box center [323, 273] width 9 height 9
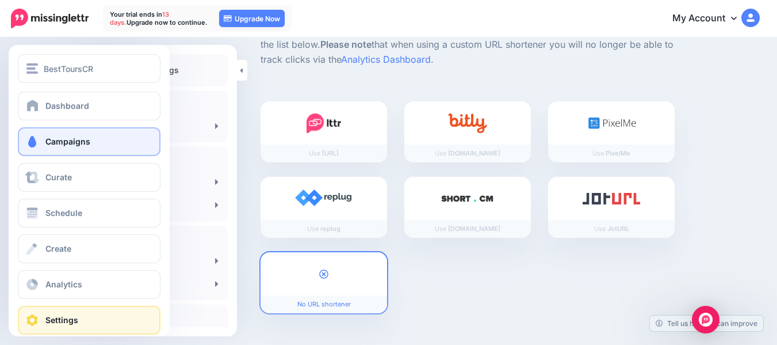
click at [39, 138] on span at bounding box center [32, 142] width 15 height 12
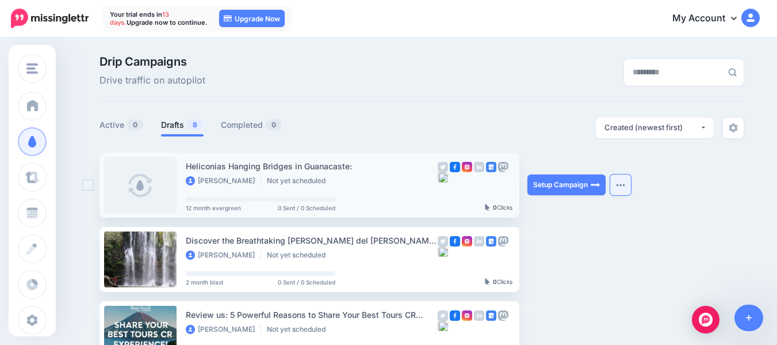
click at [625, 185] on img "button" at bounding box center [620, 184] width 9 height 3
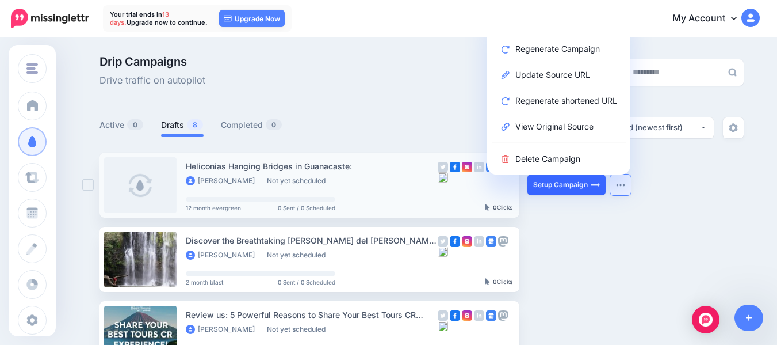
click at [586, 185] on link "Setup Campaign" at bounding box center [567, 184] width 78 height 21
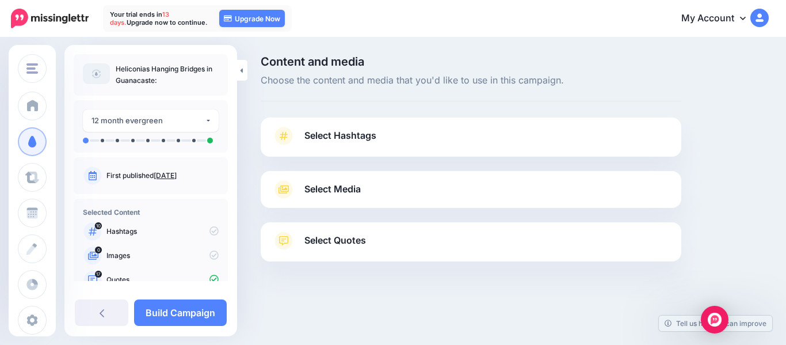
click at [338, 185] on span "Select Media" at bounding box center [332, 189] width 56 height 16
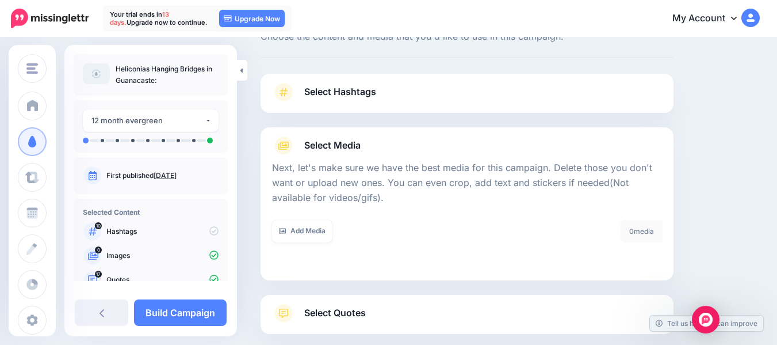
scroll to position [46, 0]
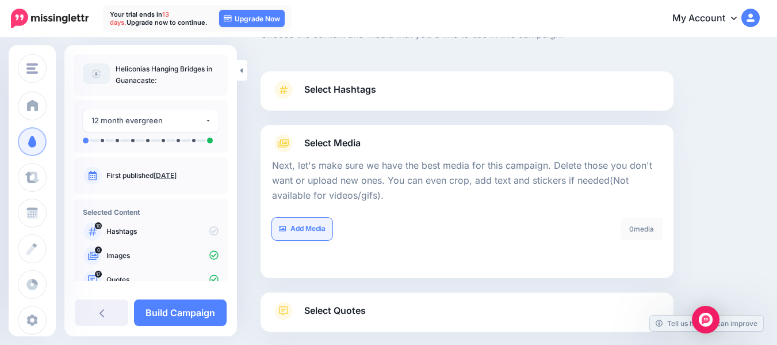
click at [322, 227] on link "Add Media" at bounding box center [302, 228] width 60 height 22
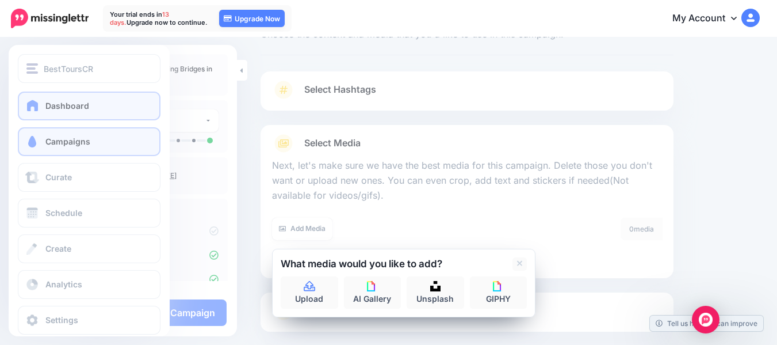
click at [40, 112] on link "Dashboard" at bounding box center [89, 105] width 143 height 29
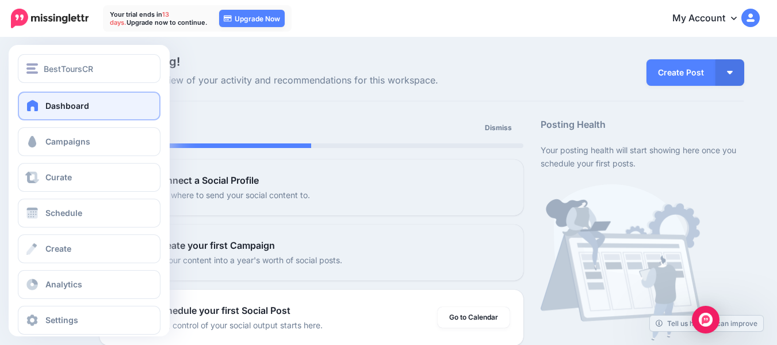
scroll to position [14, 0]
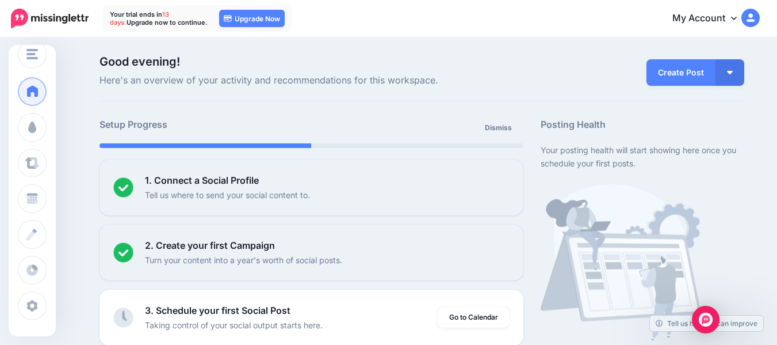
click at [728, 20] on link "My Account" at bounding box center [710, 19] width 99 height 28
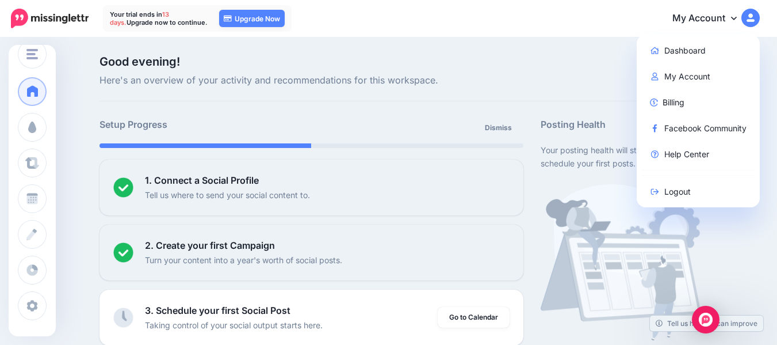
click at [494, 81] on span "Here's an overview of your activity and recommendations for this workspace." at bounding box center [312, 80] width 424 height 15
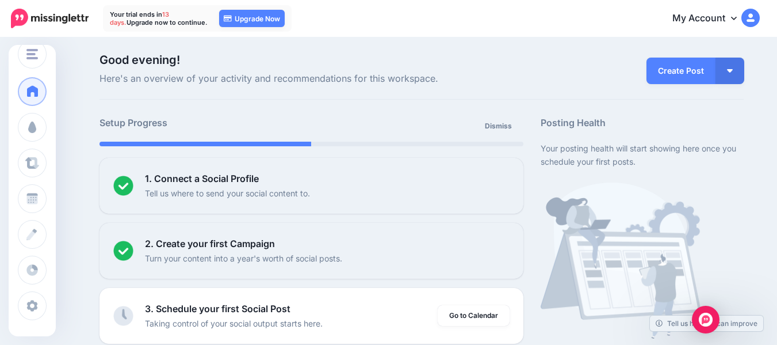
scroll to position [0, 0]
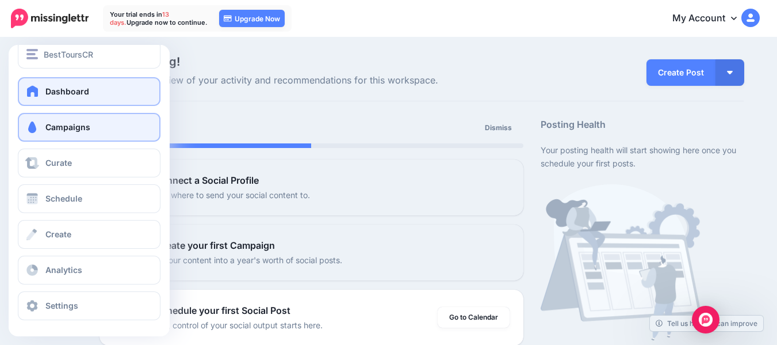
click at [42, 125] on link "Campaigns" at bounding box center [89, 127] width 143 height 29
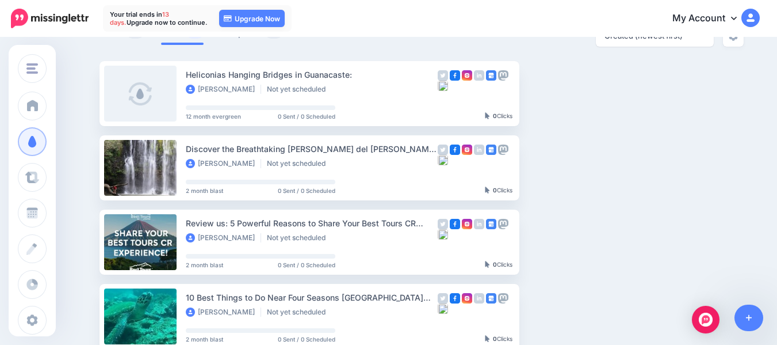
scroll to position [93, 0]
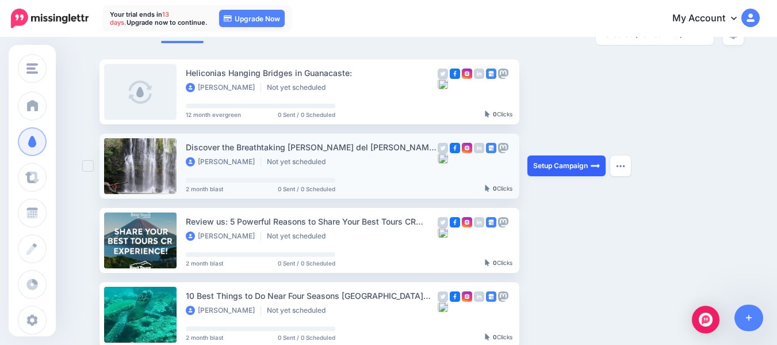
click at [572, 165] on link "Setup Campaign" at bounding box center [567, 165] width 78 height 21
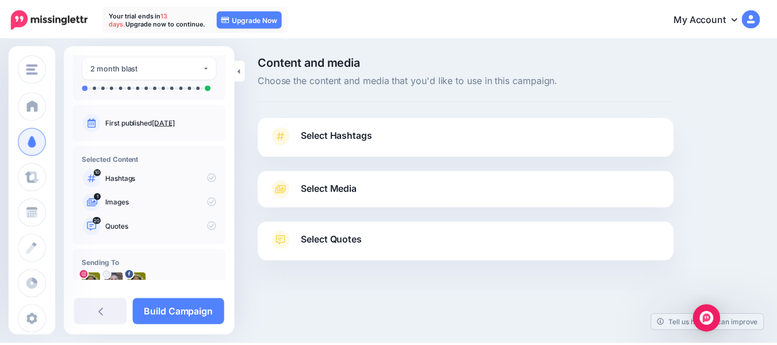
scroll to position [58, 0]
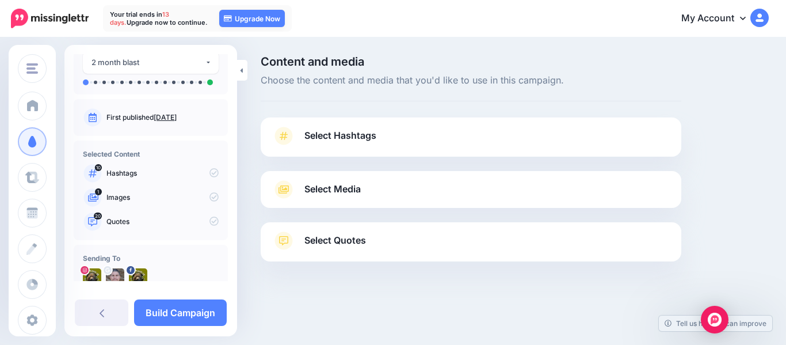
click at [280, 190] on icon at bounding box center [283, 189] width 10 height 8
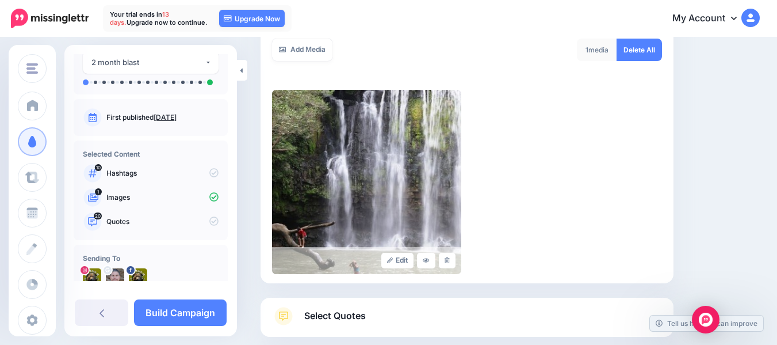
scroll to position [292, 0]
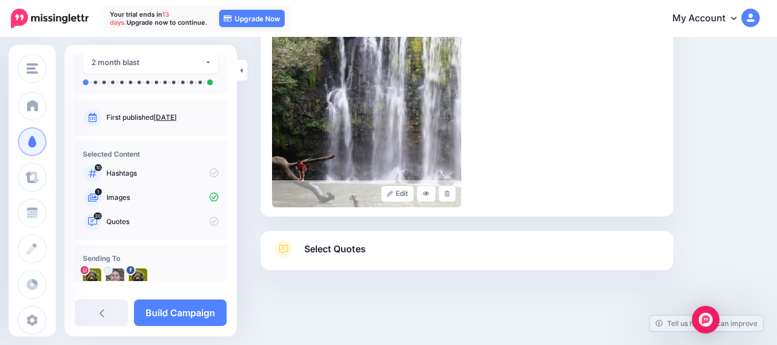
click at [769, 281] on div "Content and media Choose the content and media that you'd like to use in this c…" at bounding box center [510, 45] width 517 height 563
click at [291, 248] on icon at bounding box center [283, 249] width 18 height 18
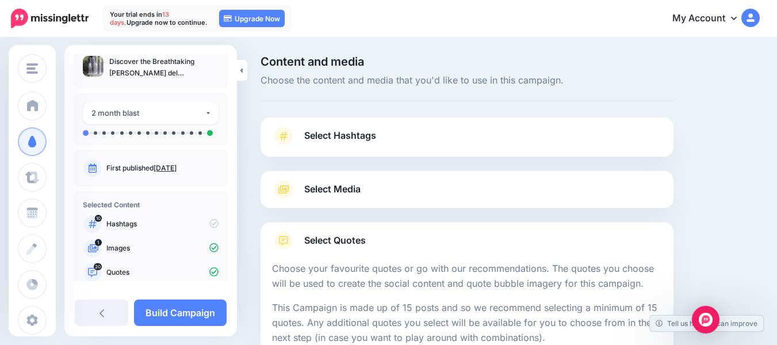
scroll to position [0, 0]
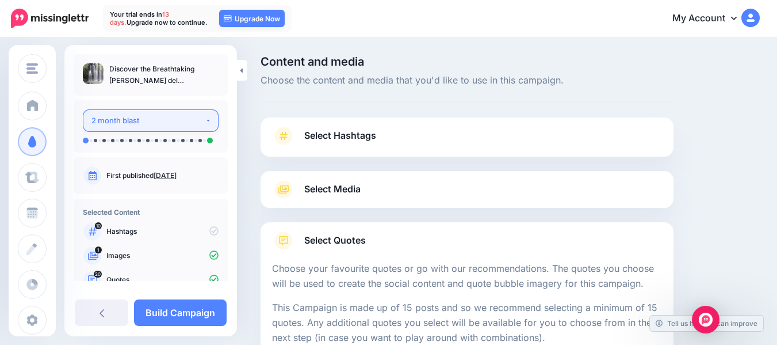
click at [206, 119] on button "2 month blast" at bounding box center [151, 120] width 136 height 22
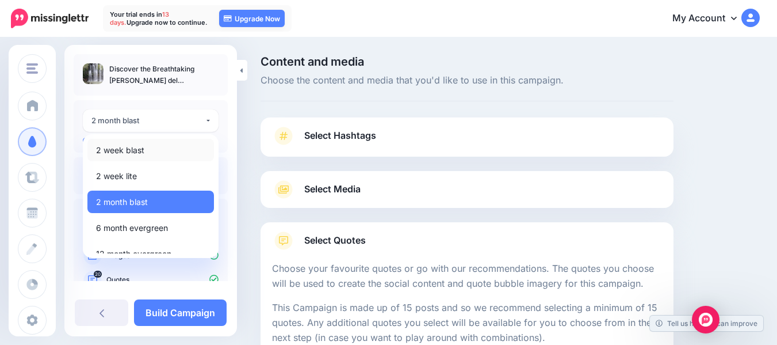
click at [147, 147] on link "2 week blast" at bounding box center [150, 150] width 127 height 22
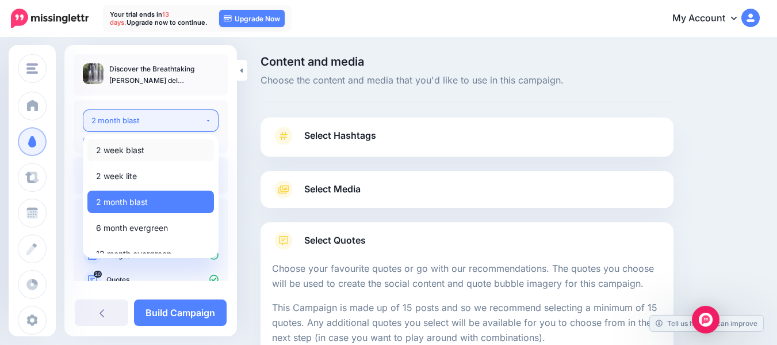
select select "******"
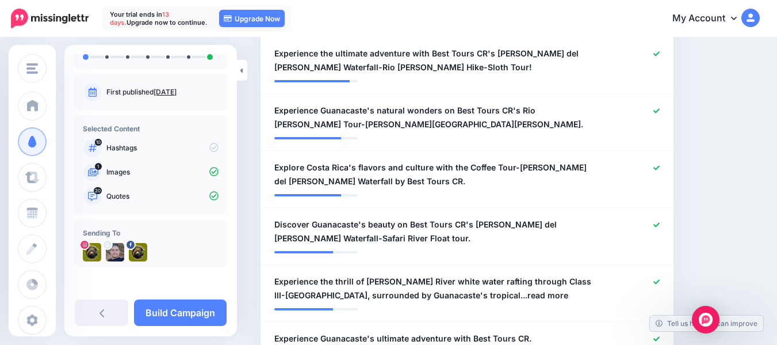
scroll to position [483, 0]
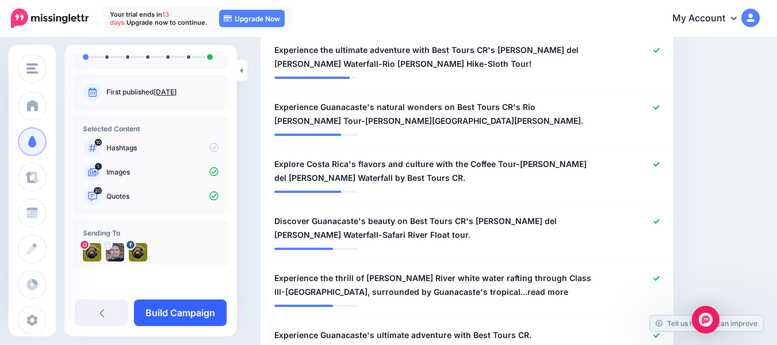
click at [186, 321] on link "Build Campaign" at bounding box center [180, 312] width 93 height 26
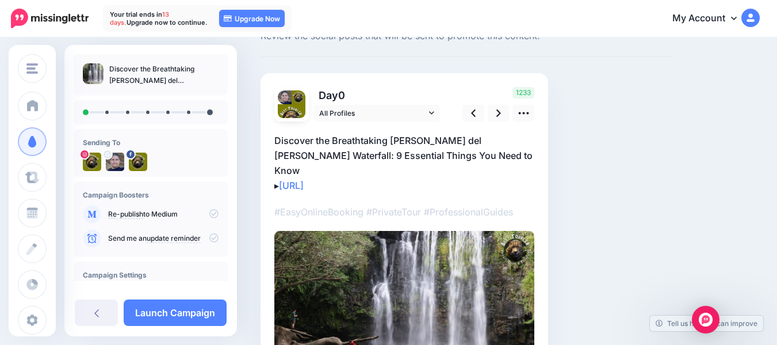
scroll to position [37, 0]
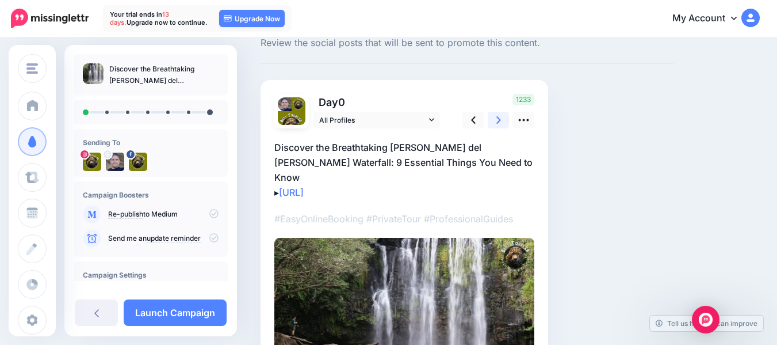
click at [498, 119] on icon at bounding box center [499, 120] width 5 height 12
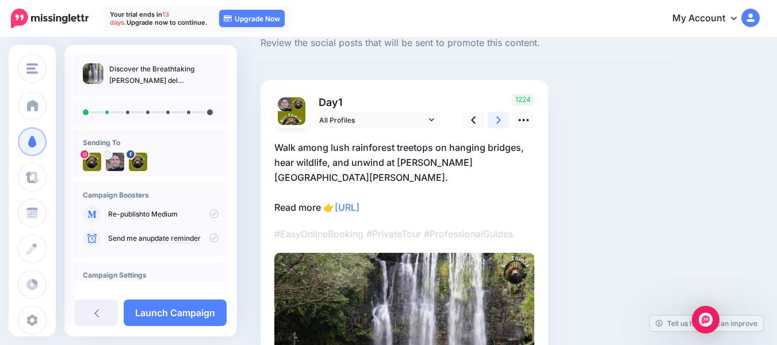
click at [498, 119] on icon at bounding box center [499, 120] width 5 height 12
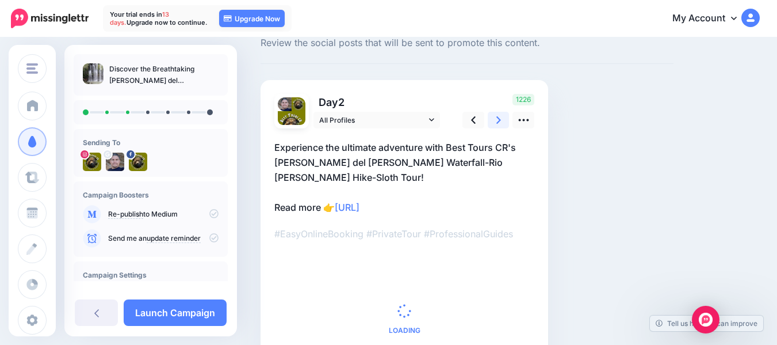
click at [498, 119] on icon at bounding box center [499, 120] width 5 height 12
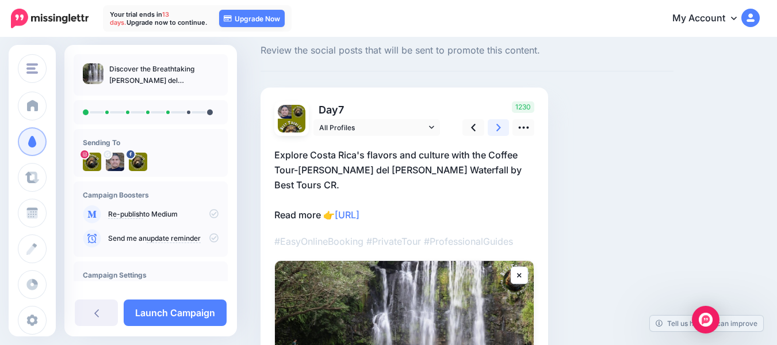
click at [498, 119] on link at bounding box center [499, 127] width 22 height 17
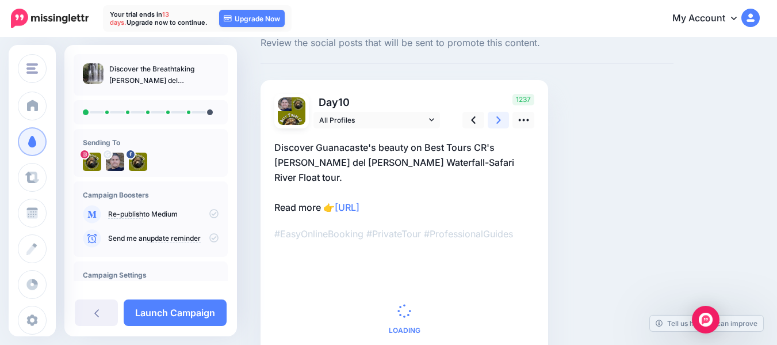
click at [498, 119] on icon at bounding box center [499, 119] width 5 height 7
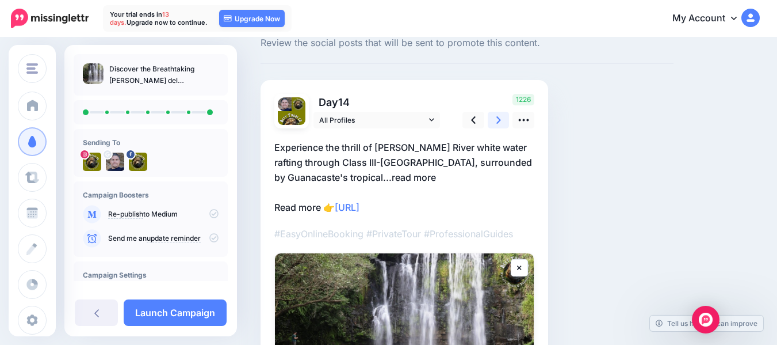
click at [498, 119] on icon at bounding box center [499, 119] width 5 height 7
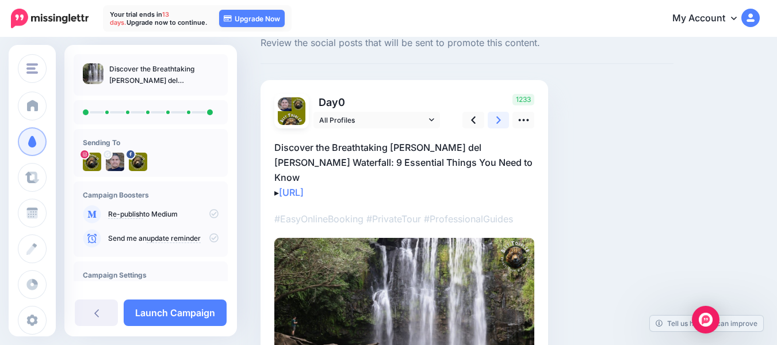
click at [498, 118] on icon at bounding box center [499, 119] width 5 height 7
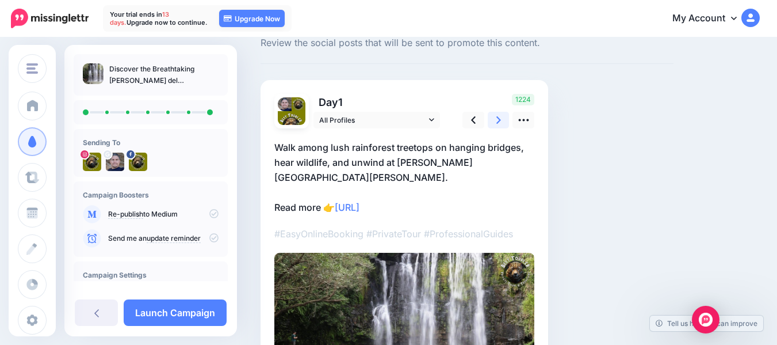
click at [498, 118] on icon at bounding box center [499, 119] width 5 height 7
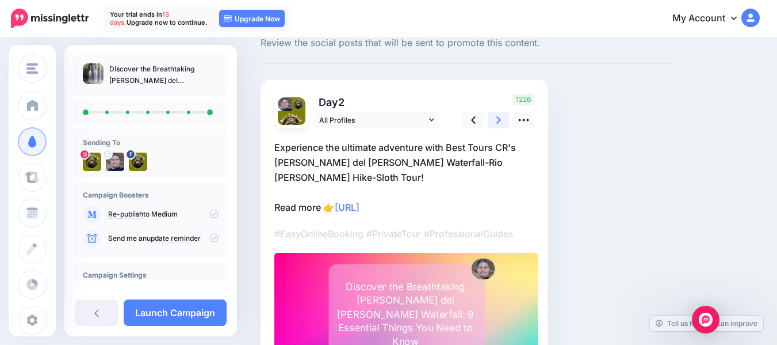
click at [498, 118] on icon at bounding box center [499, 119] width 5 height 7
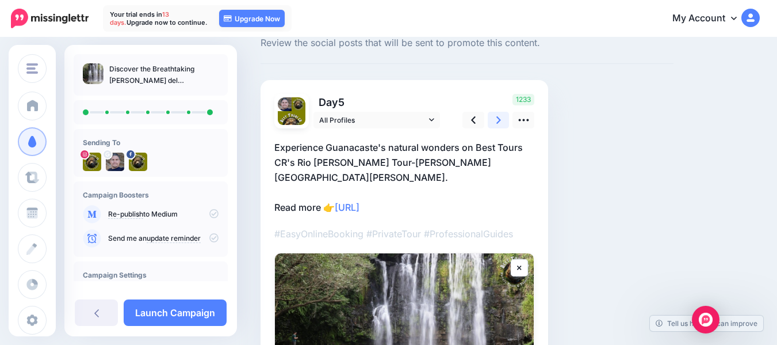
click at [497, 118] on icon at bounding box center [499, 120] width 5 height 12
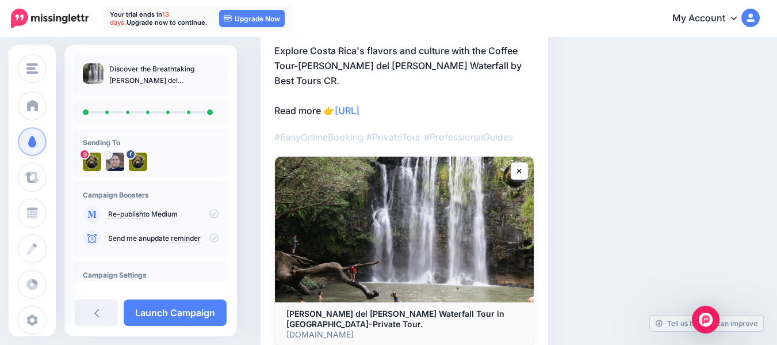
scroll to position [152, 0]
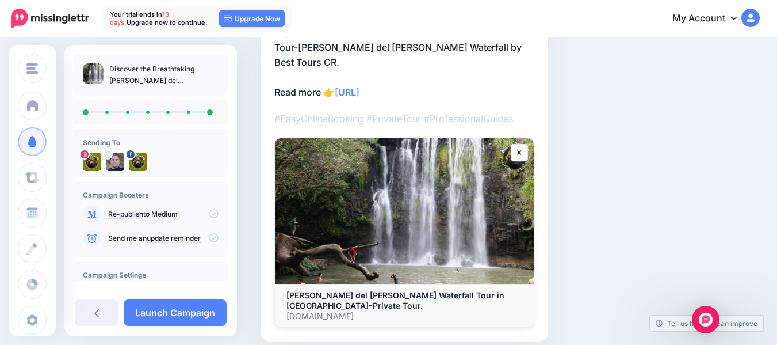
click at [465, 190] on img at bounding box center [404, 211] width 259 height 146
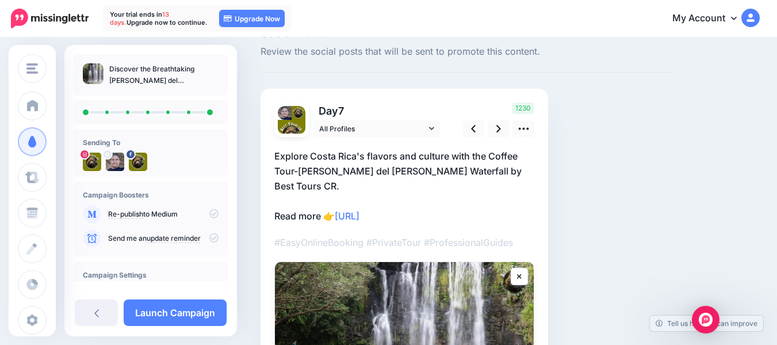
scroll to position [14, 0]
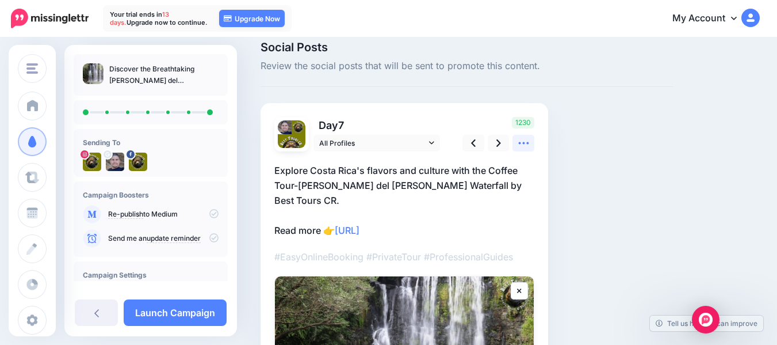
click at [526, 143] on icon at bounding box center [524, 143] width 12 height 12
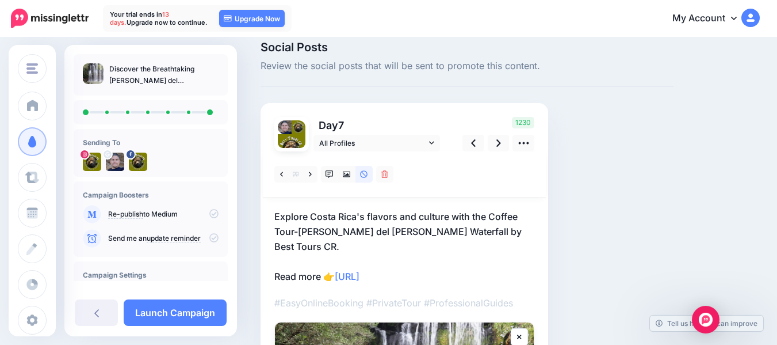
click at [371, 217] on p "Explore Costa Rica's flavors and culture with the Coffee Tour-[PERSON_NAME] del…" at bounding box center [404, 246] width 260 height 75
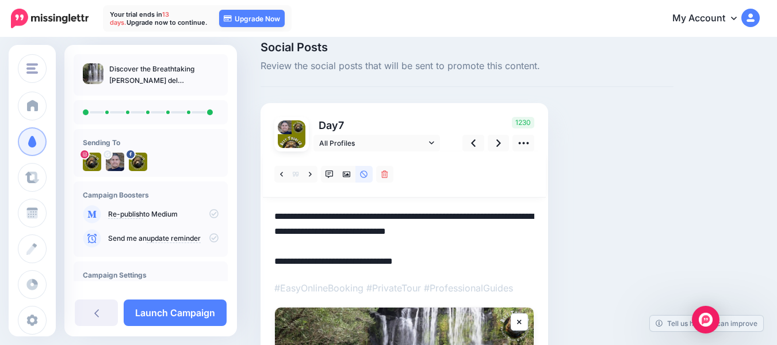
scroll to position [0, 0]
click at [423, 228] on textarea "**********" at bounding box center [404, 239] width 260 height 60
type textarea "**********"
click at [498, 143] on icon at bounding box center [499, 143] width 5 height 12
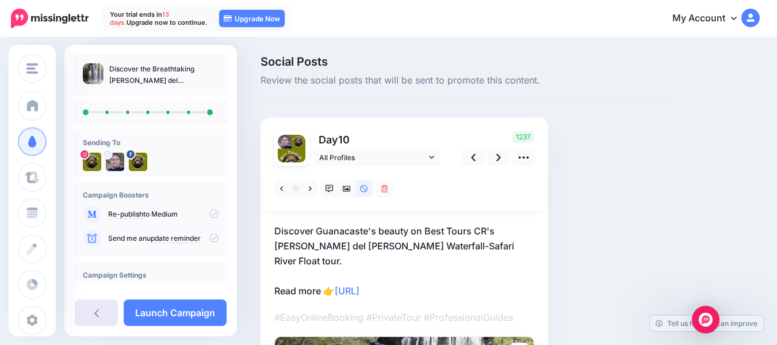
click at [98, 311] on icon at bounding box center [96, 312] width 5 height 9
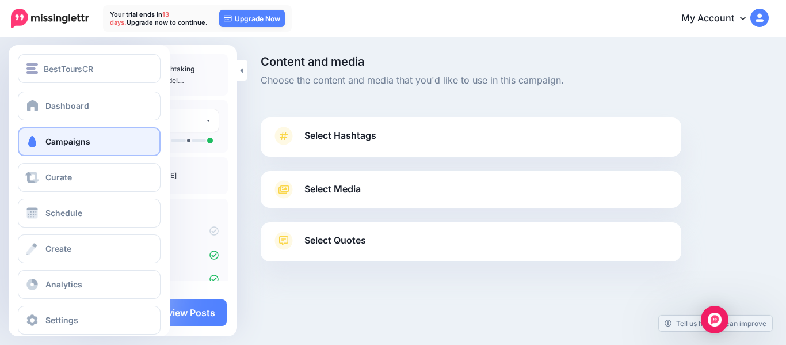
click at [37, 148] on link "Campaigns" at bounding box center [89, 141] width 143 height 29
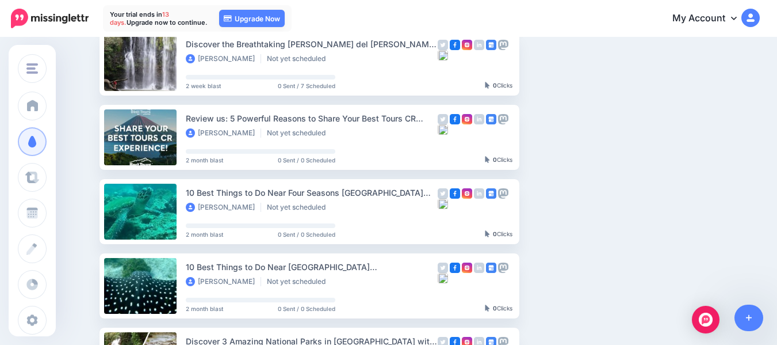
scroll to position [198, 0]
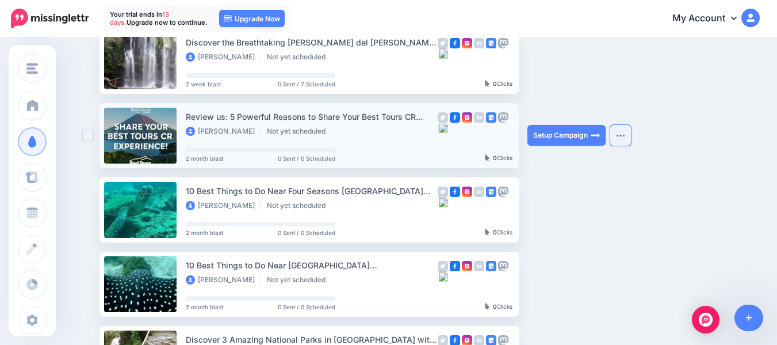
click at [625, 135] on img "button" at bounding box center [620, 134] width 9 height 3
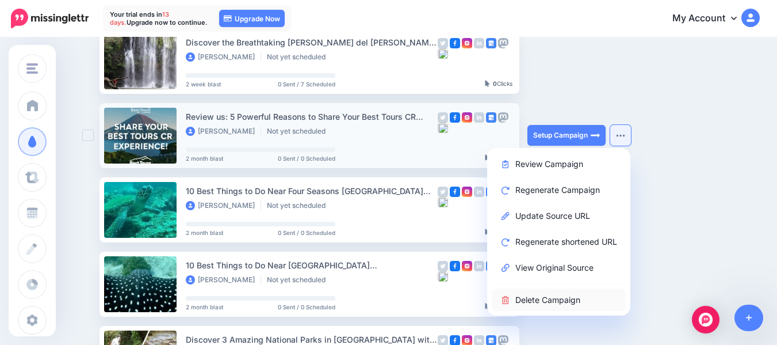
click at [556, 306] on link "Delete Campaign" at bounding box center [559, 299] width 134 height 22
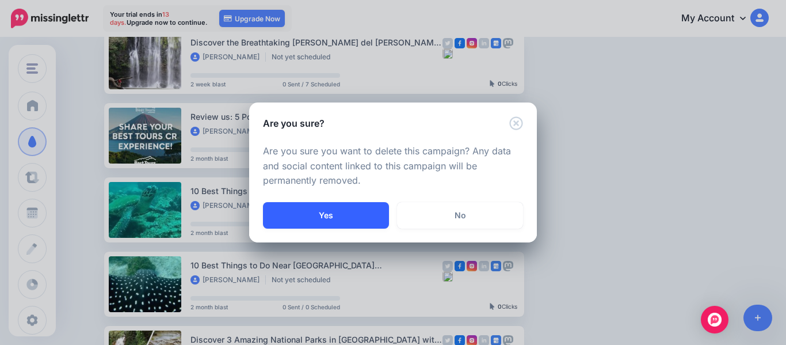
click at [350, 205] on button "Yes" at bounding box center [326, 215] width 126 height 26
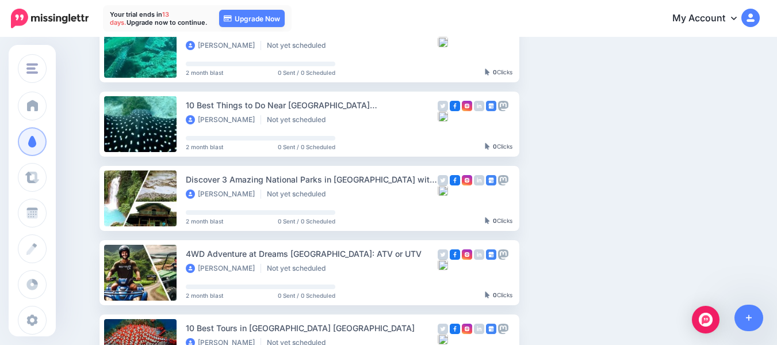
scroll to position [288, 0]
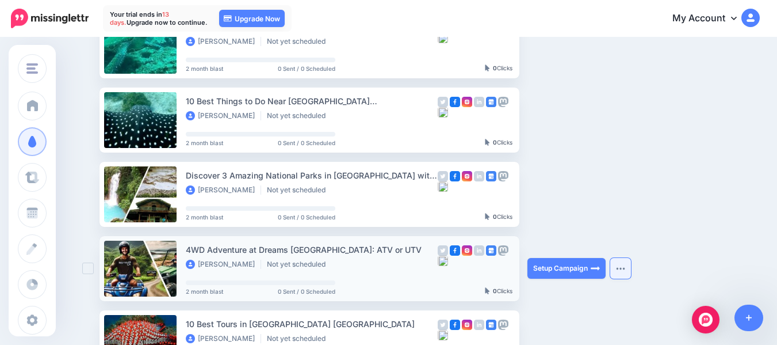
click at [631, 266] on button "button" at bounding box center [620, 268] width 21 height 21
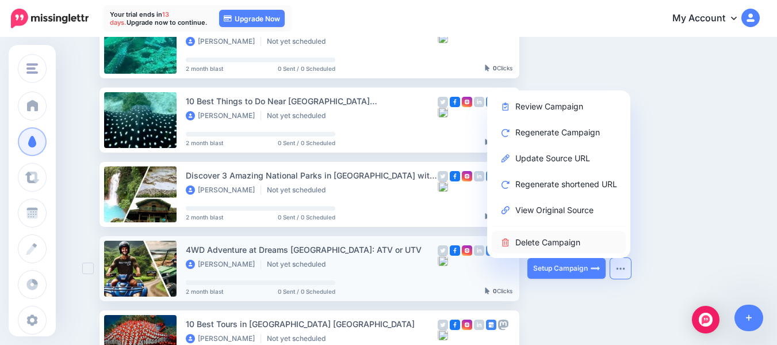
click at [576, 242] on link "Delete Campaign" at bounding box center [559, 242] width 134 height 22
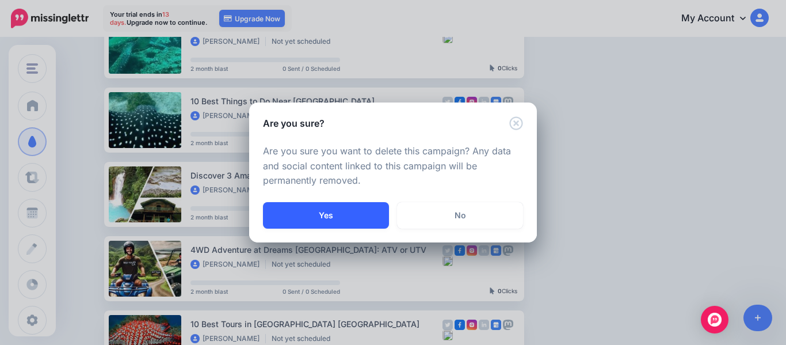
click at [359, 216] on button "Yes" at bounding box center [326, 215] width 126 height 26
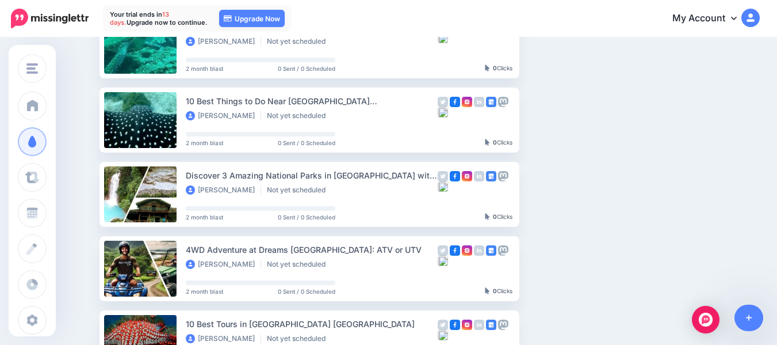
scroll to position [297, 0]
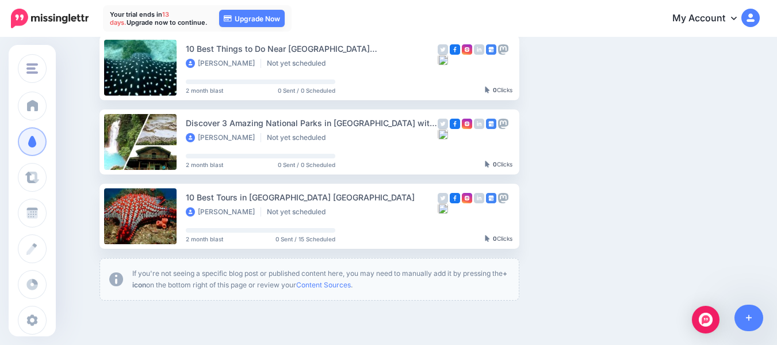
scroll to position [339, 0]
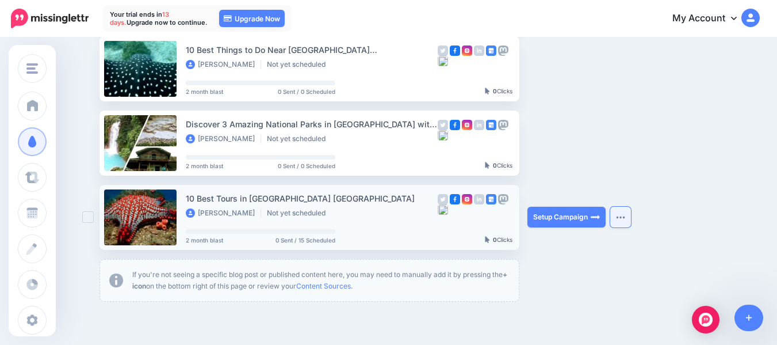
click at [628, 220] on button "button" at bounding box center [620, 217] width 21 height 21
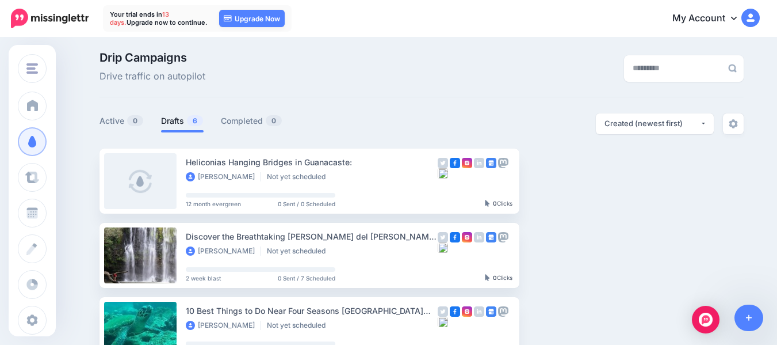
scroll to position [0, 0]
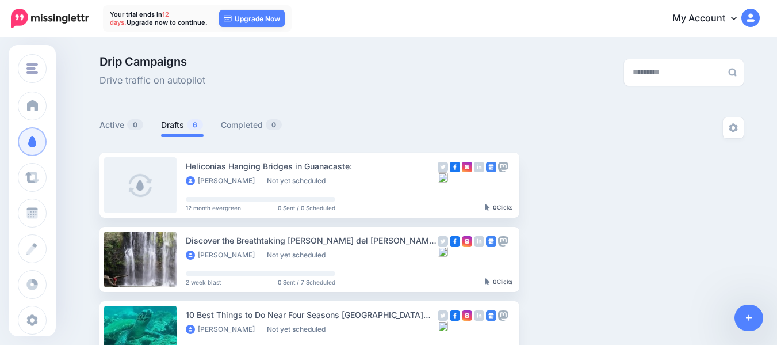
click at [503, 97] on div "Drip Campaigns Drive traffic on autopilot" at bounding box center [422, 78] width 644 height 45
click at [750, 319] on icon at bounding box center [749, 318] width 6 height 8
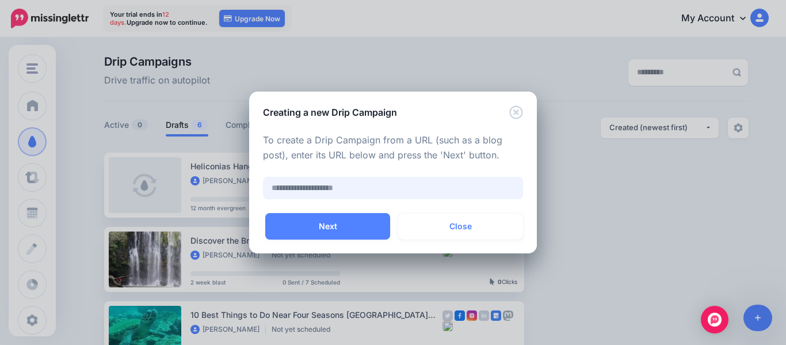
paste input "**********"
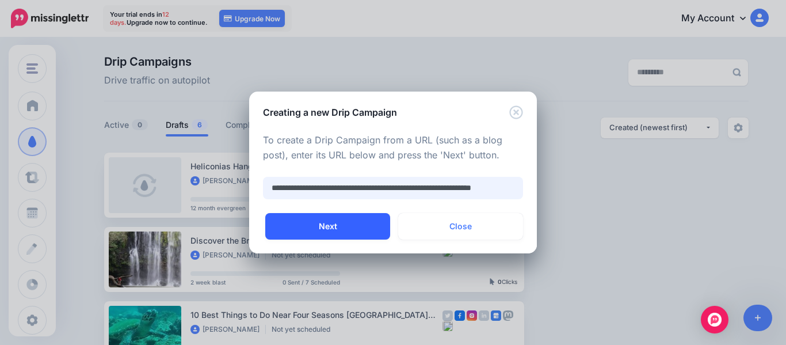
type input "**********"
click at [356, 222] on button "Next" at bounding box center [327, 226] width 125 height 26
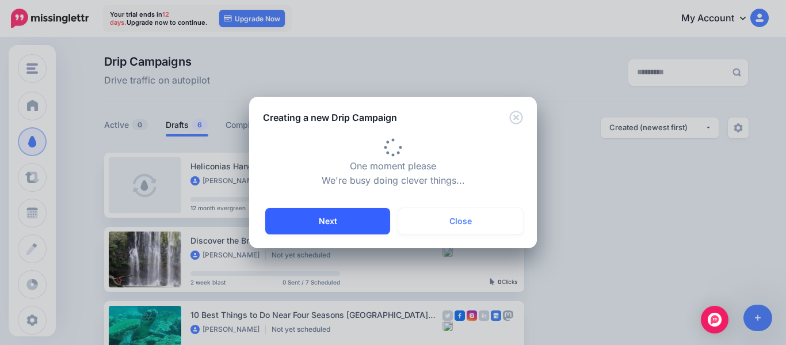
type input "**********"
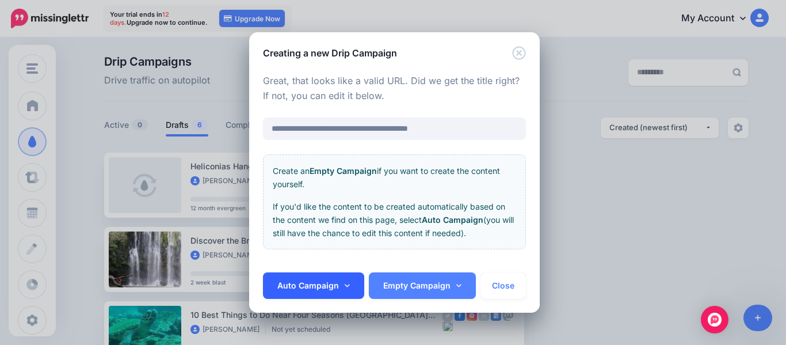
click at [349, 287] on link "Auto Campaign" at bounding box center [313, 285] width 101 height 26
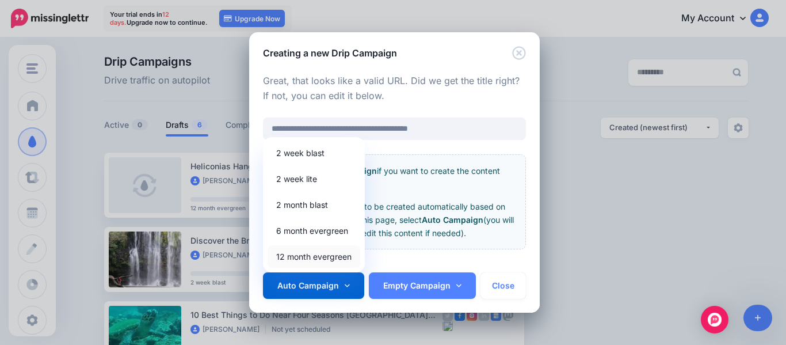
click at [333, 251] on link "12 month evergreen" at bounding box center [314, 256] width 93 height 22
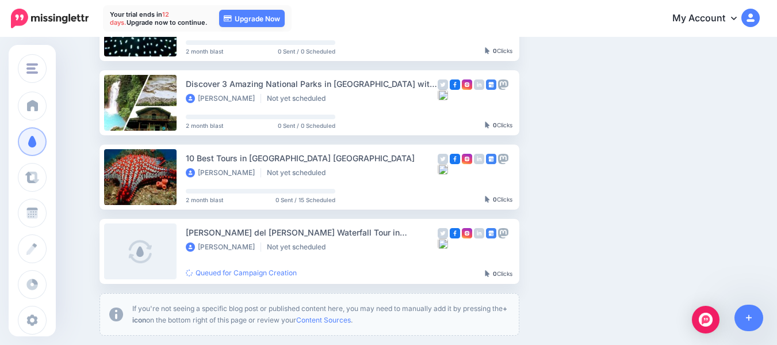
scroll to position [365, 0]
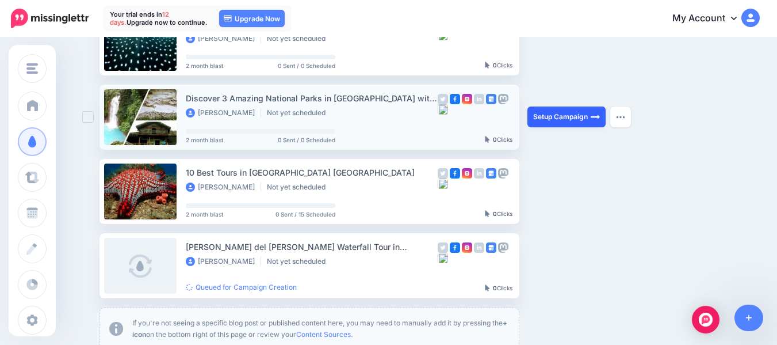
click at [588, 117] on link "Setup Campaign" at bounding box center [567, 116] width 78 height 21
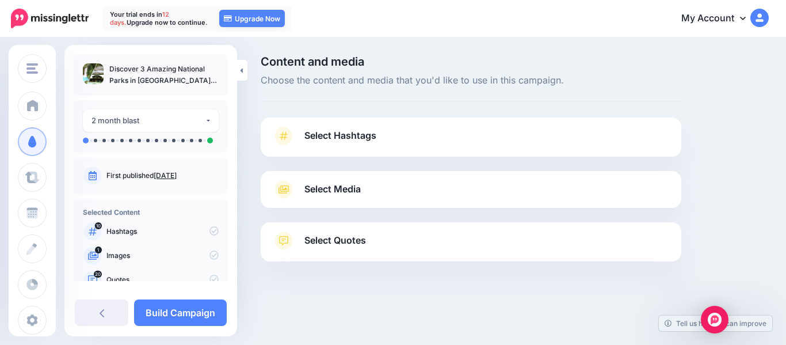
click at [370, 239] on link "Select Quotes" at bounding box center [471, 246] width 398 height 30
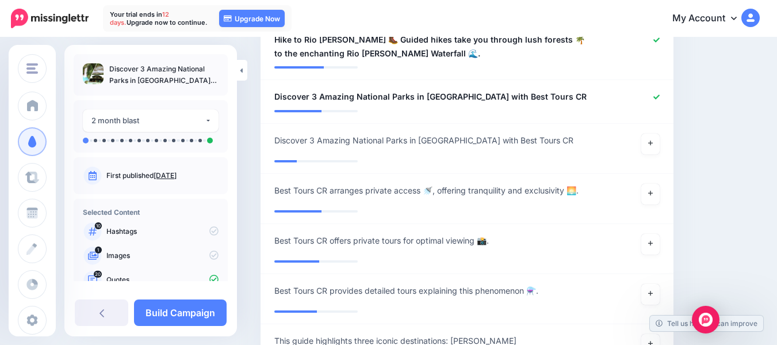
scroll to position [1414, 0]
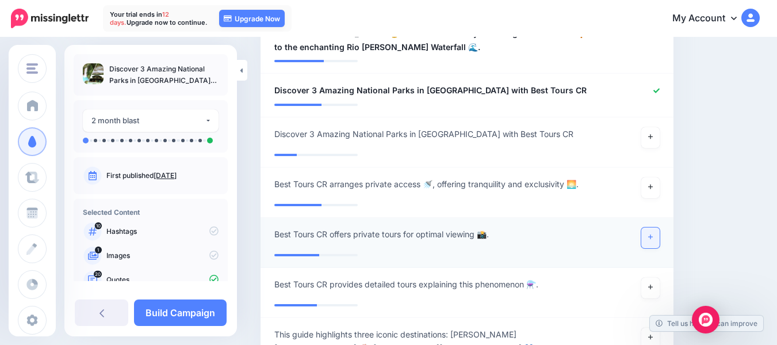
click at [653, 234] on icon at bounding box center [650, 237] width 5 height 6
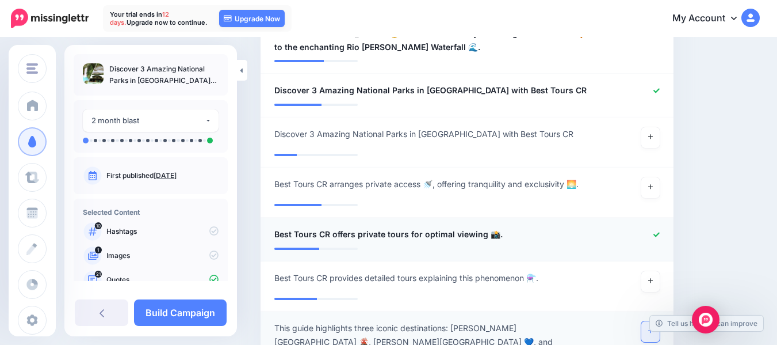
click at [653, 329] on icon at bounding box center [650, 331] width 5 height 5
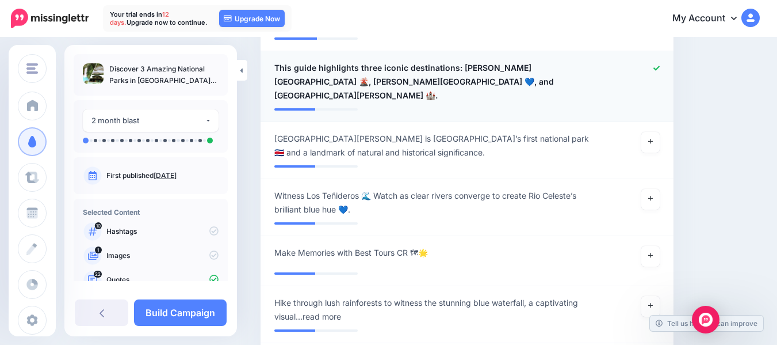
scroll to position [1649, 0]
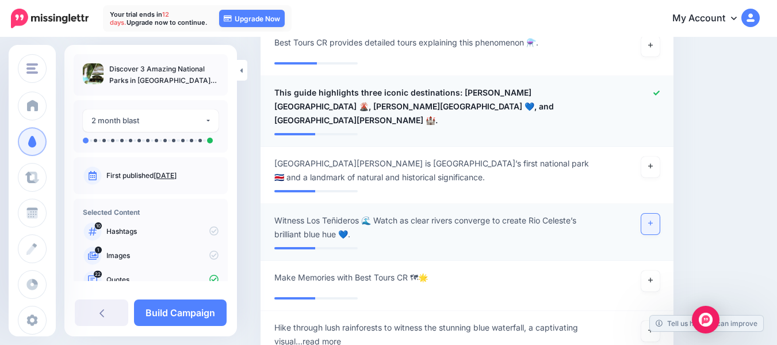
click at [653, 220] on icon at bounding box center [650, 223] width 5 height 6
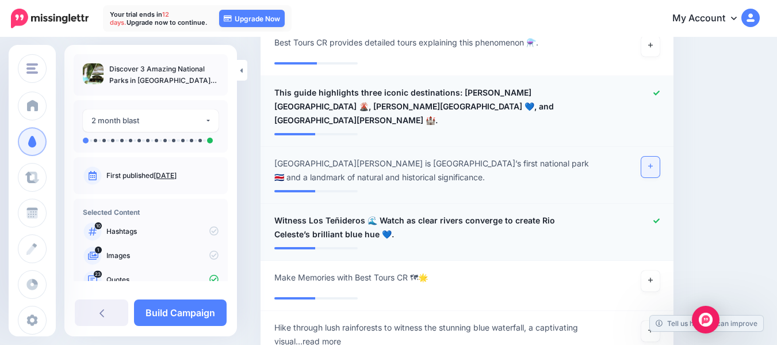
click at [660, 156] on link at bounding box center [650, 166] width 18 height 21
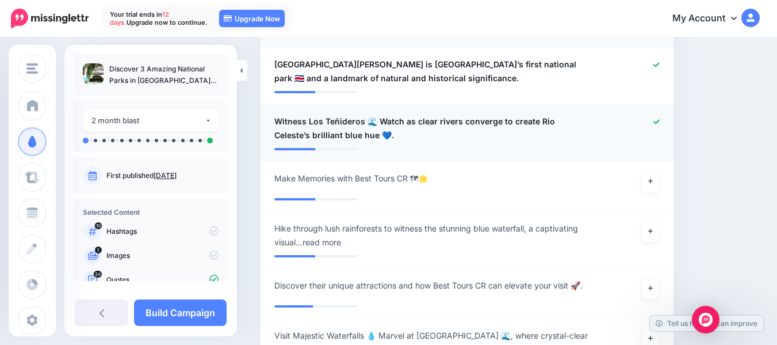
scroll to position [1760, 0]
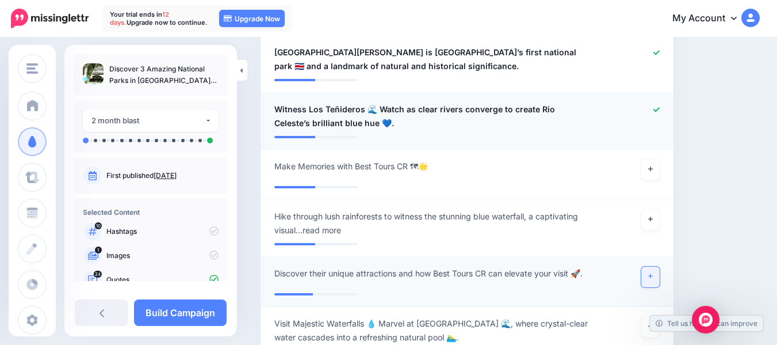
click at [653, 273] on icon at bounding box center [650, 276] width 5 height 6
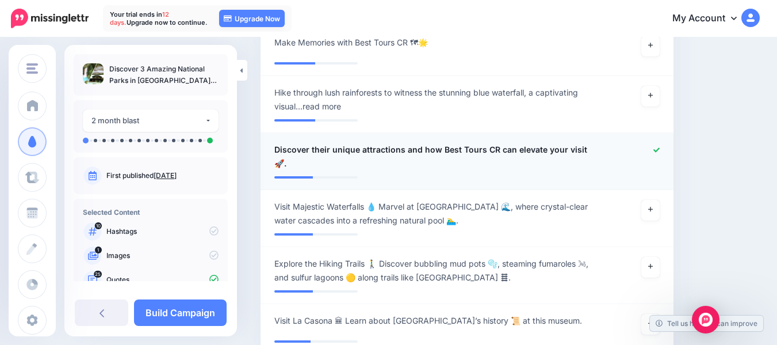
scroll to position [1890, 0]
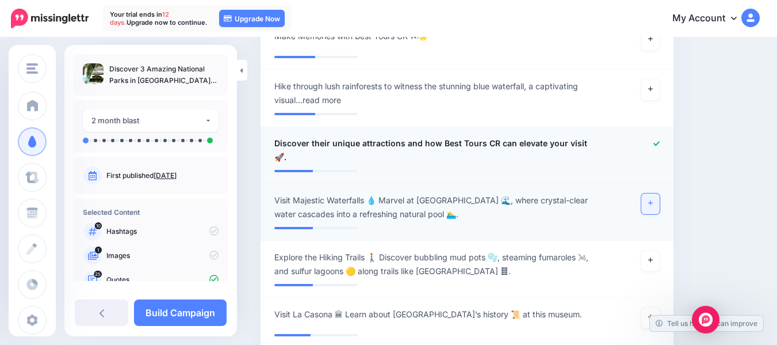
click at [660, 193] on link at bounding box center [650, 203] width 18 height 21
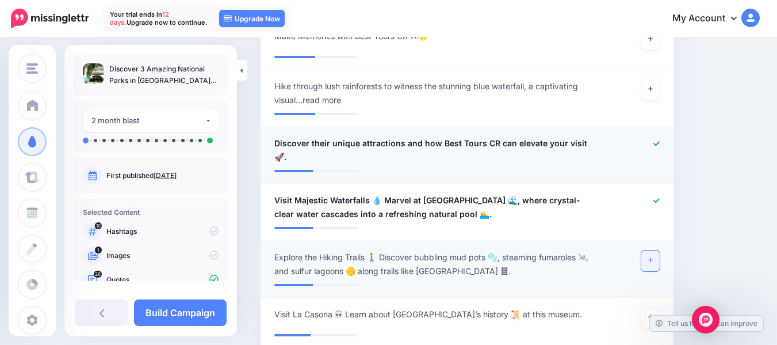
click at [653, 258] on icon at bounding box center [650, 260] width 5 height 5
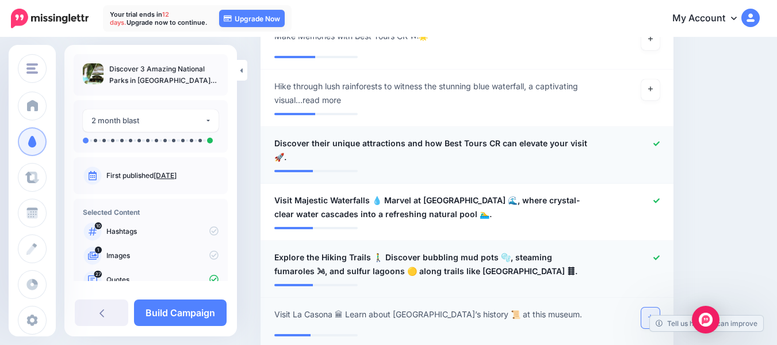
click at [653, 314] on icon at bounding box center [650, 317] width 5 height 6
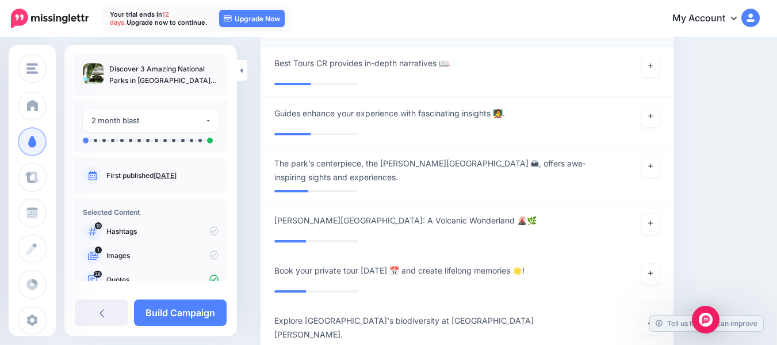
scroll to position [2204, 0]
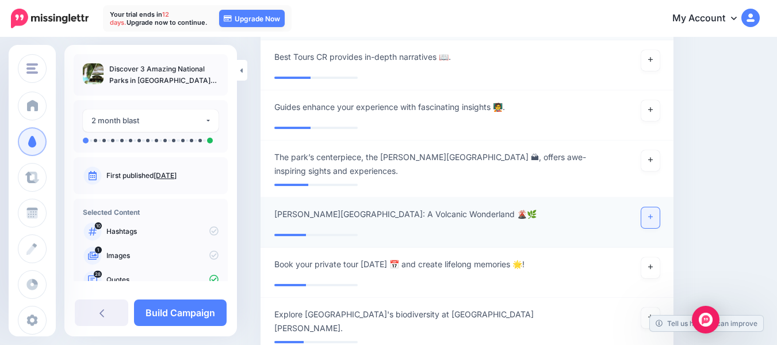
click at [660, 207] on link at bounding box center [650, 217] width 18 height 21
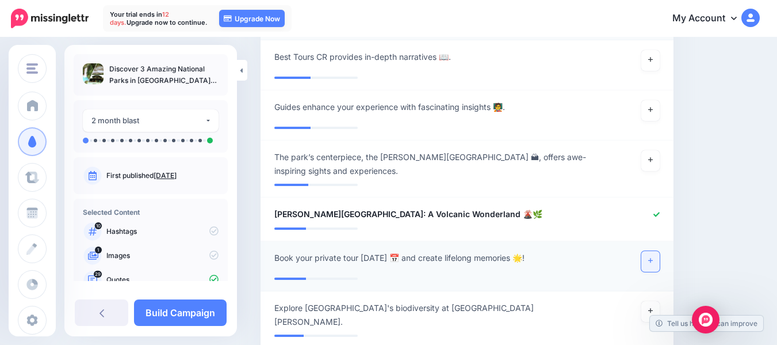
click at [660, 251] on link at bounding box center [650, 261] width 18 height 21
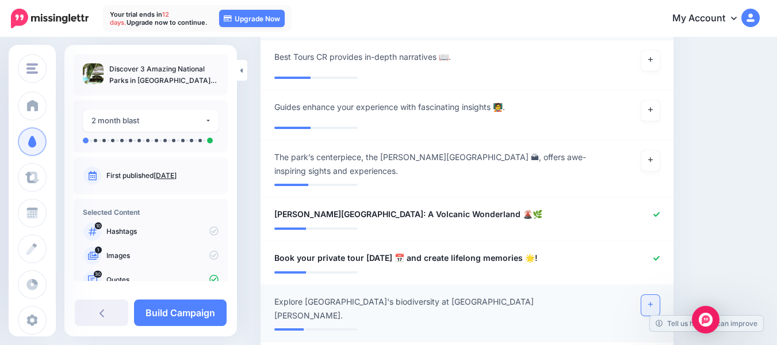
click at [660, 295] on link at bounding box center [650, 305] width 18 height 21
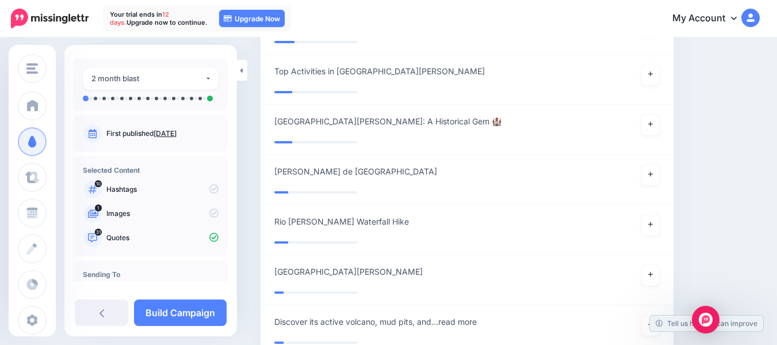
scroll to position [43, 0]
